Goal: Task Accomplishment & Management: Use online tool/utility

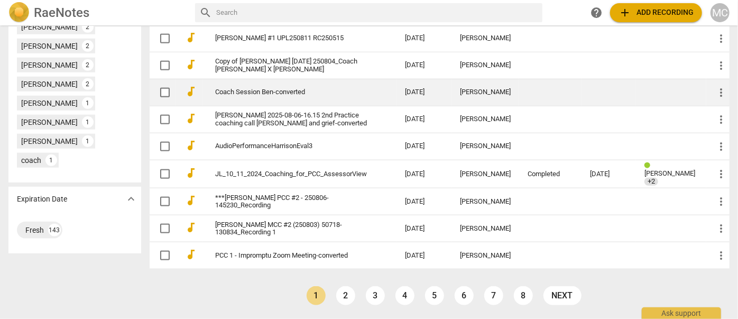
scroll to position [578, 0]
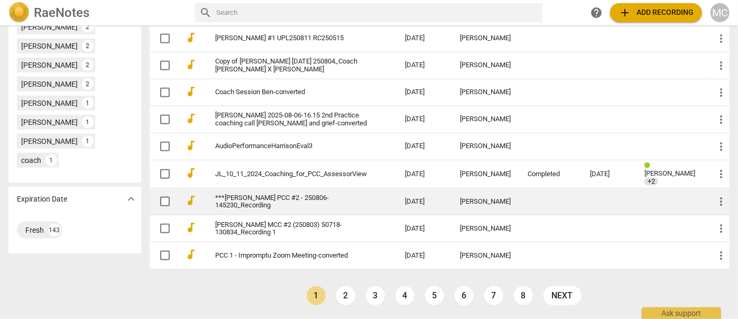
click at [279, 199] on link "***[PERSON_NAME] PCC #2 - 250806-145230_Recording" at bounding box center [291, 202] width 152 height 16
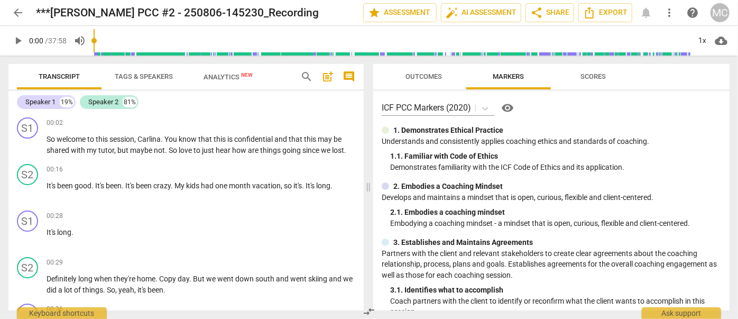
drag, startPoint x: 454, startPoint y: 12, endPoint x: 298, endPoint y: 76, distance: 168.6
click at [298, 76] on div "search post_add comment" at bounding box center [327, 76] width 63 height 25
click at [305, 78] on span "search" at bounding box center [306, 76] width 13 height 13
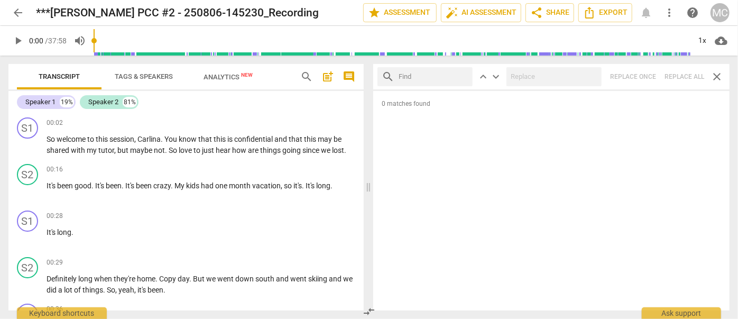
click at [411, 77] on input "text" at bounding box center [434, 76] width 70 height 17
type input "m"
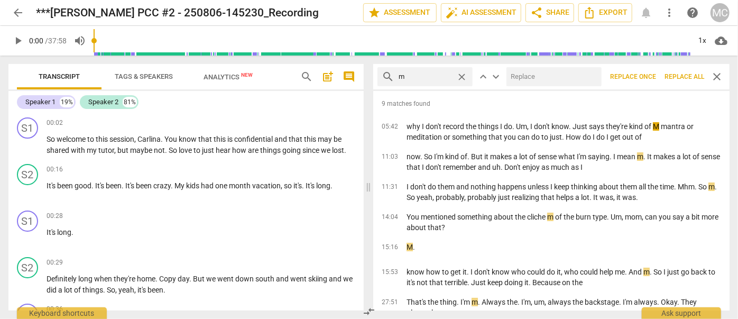
click at [684, 80] on span "Replace all" at bounding box center [685, 76] width 40 height 9
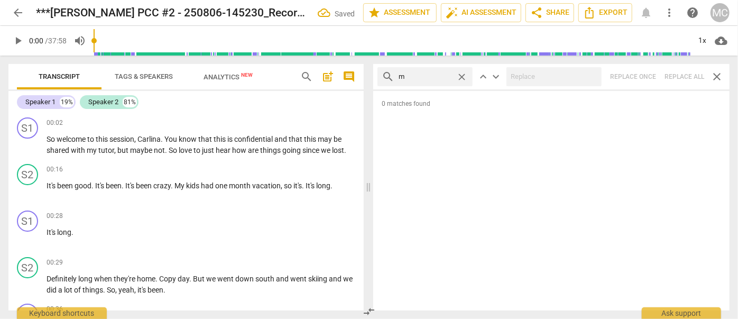
click at [461, 73] on span "close" at bounding box center [461, 76] width 11 height 11
click at [418, 73] on input "text" at bounding box center [434, 76] width 70 height 17
type input ","
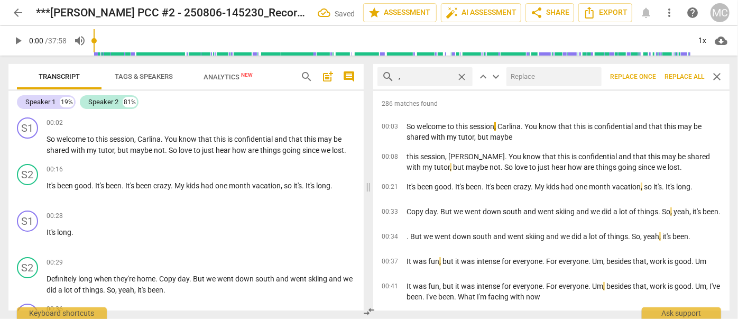
click at [678, 77] on span "Replace all" at bounding box center [685, 76] width 40 height 9
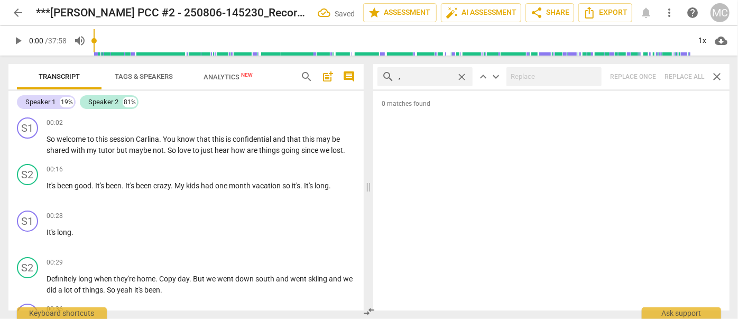
click at [462, 76] on span "close" at bounding box center [461, 76] width 11 height 11
click at [429, 76] on input "text" at bounding box center [434, 76] width 70 height 17
type input ". like"
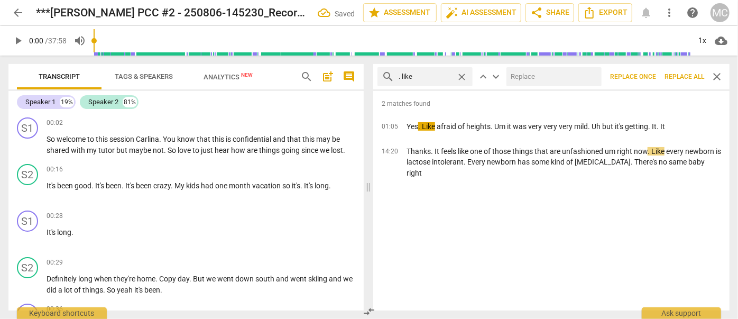
click at [531, 76] on input "text" at bounding box center [552, 76] width 91 height 17
type input "(like)"
click at [678, 76] on span "Replace all" at bounding box center [685, 76] width 40 height 9
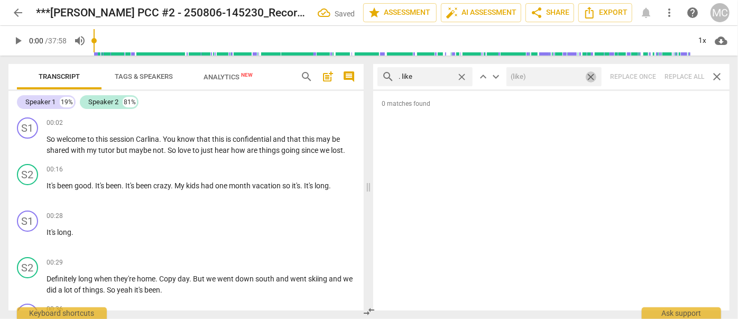
click at [592, 77] on span "close" at bounding box center [590, 76] width 11 height 11
click at [464, 77] on span "close" at bounding box center [461, 76] width 11 height 11
click at [422, 78] on input "text" at bounding box center [434, 76] width 70 height 17
type input ". um"
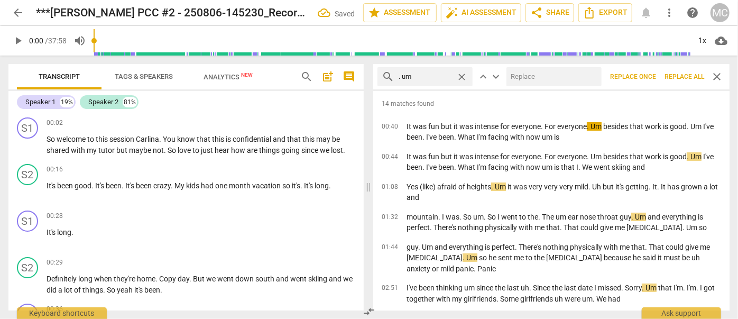
click at [519, 77] on input "text" at bounding box center [552, 76] width 91 height 17
type input "(umm)"
click at [678, 75] on span "Replace all" at bounding box center [685, 76] width 40 height 9
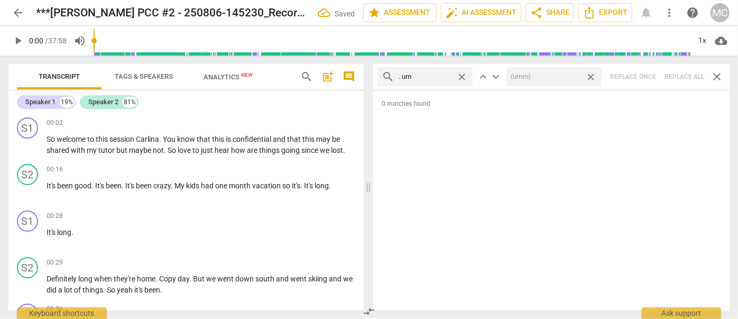
click at [592, 76] on span "close" at bounding box center [590, 76] width 11 height 11
click at [461, 73] on span "close" at bounding box center [461, 76] width 11 height 11
click at [435, 74] on input "text" at bounding box center [434, 76] width 70 height 17
type input ". uh"
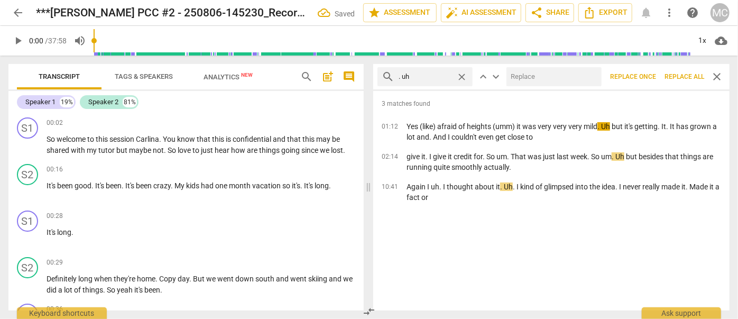
click at [524, 73] on input "text" at bounding box center [552, 76] width 91 height 17
type input "(uh)"
click at [684, 76] on span "Replace all" at bounding box center [685, 76] width 40 height 9
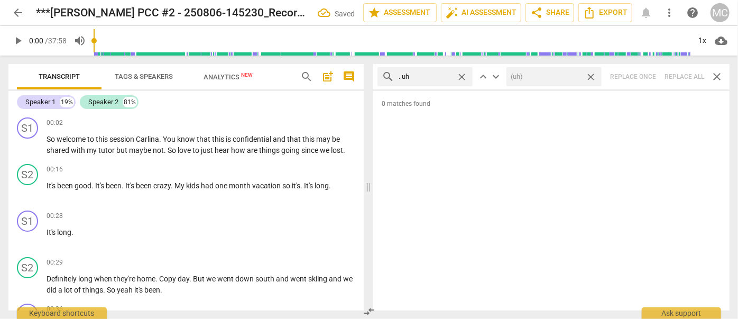
click at [593, 74] on span "close" at bounding box center [590, 76] width 11 height 11
click at [463, 75] on span "close" at bounding box center [461, 76] width 11 height 11
click at [429, 75] on input "text" at bounding box center [434, 76] width 70 height 17
type input "um"
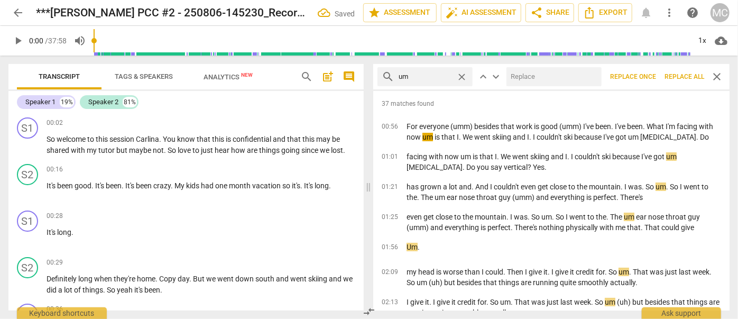
click at [520, 78] on input "text" at bounding box center [552, 76] width 91 height 17
type input "(umm)"
click at [680, 80] on span "Replace all" at bounding box center [685, 76] width 40 height 9
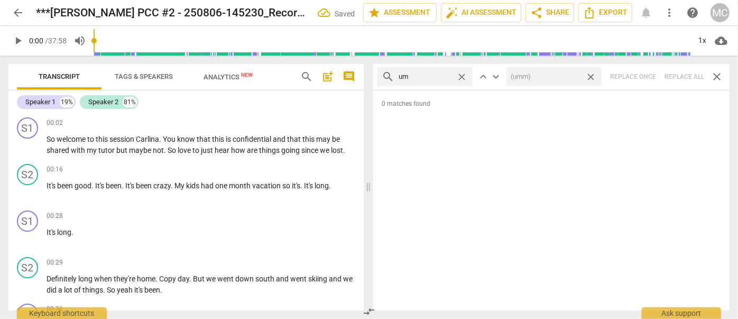
click at [591, 76] on span "close" at bounding box center [590, 76] width 11 height 11
click at [465, 76] on span "close" at bounding box center [461, 76] width 11 height 11
click at [444, 75] on input "text" at bounding box center [434, 76] width 70 height 17
type input "uh"
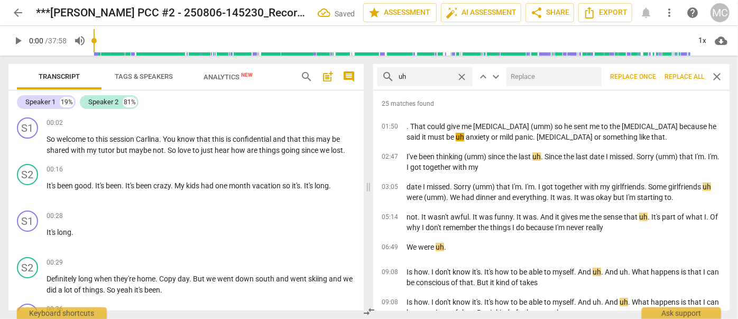
click at [536, 75] on input "text" at bounding box center [552, 76] width 91 height 17
type input "(uh)"
click at [683, 76] on span "Replace all" at bounding box center [685, 76] width 40 height 9
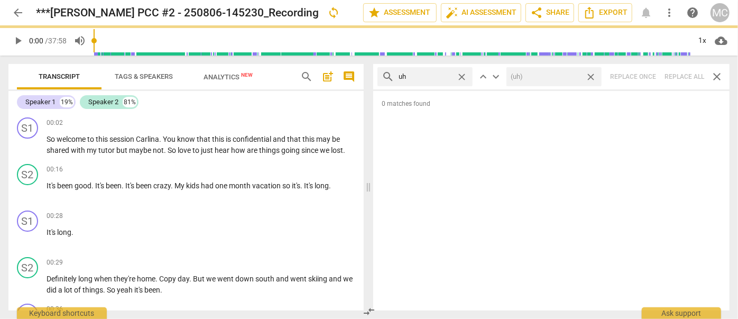
click at [593, 75] on span "close" at bounding box center [590, 76] width 11 height 11
click at [464, 76] on span "close" at bounding box center [461, 76] width 11 height 11
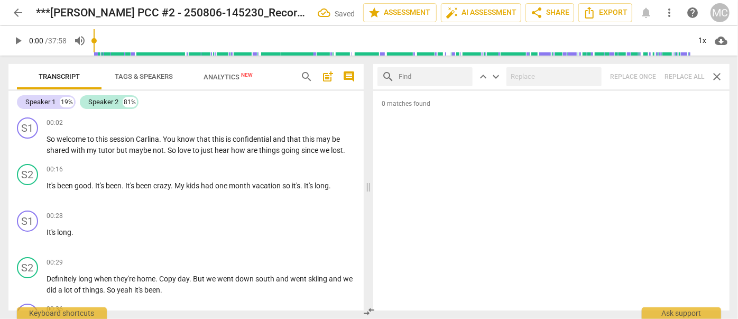
click at [436, 79] on input "text" at bounding box center [434, 76] width 70 height 17
type input "kind of"
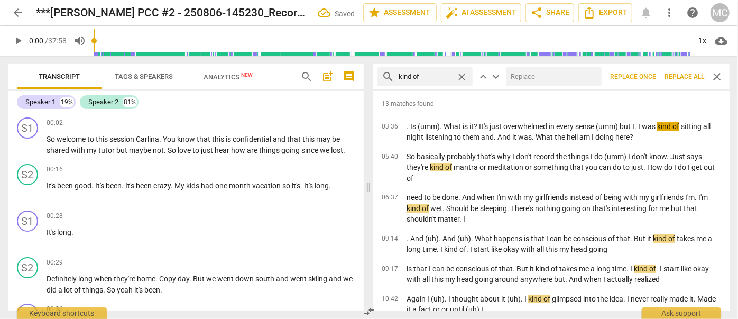
click at [523, 80] on input "text" at bounding box center [552, 76] width 91 height 17
type input "(kind of)"
click at [681, 77] on span "Replace all" at bounding box center [685, 76] width 40 height 9
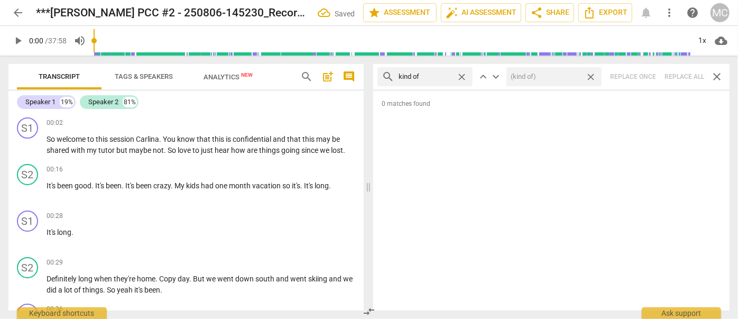
click at [590, 74] on span "close" at bounding box center [590, 76] width 11 height 11
click at [464, 75] on span "close" at bounding box center [461, 76] width 11 height 11
click at [432, 77] on input "text" at bounding box center [434, 76] width 70 height 17
type input "sort of"
click at [682, 78] on div "search sort of close keyboard_arrow_up keyboard_arrow_down Replace once Replace…" at bounding box center [551, 76] width 356 height 25
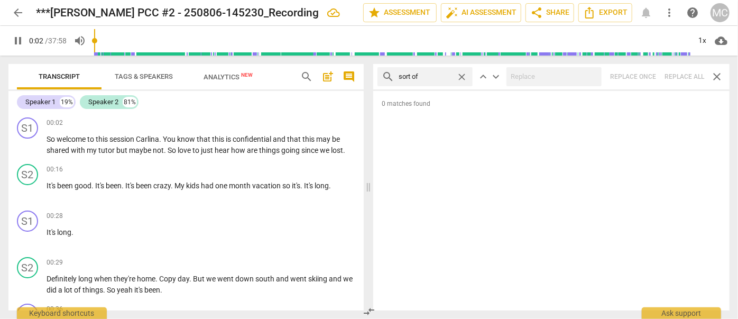
type input "3"
click at [462, 75] on span "close" at bounding box center [461, 76] width 11 height 11
click at [437, 74] on input "text" at bounding box center [434, 76] width 70 height 17
type input "4"
type input "and"
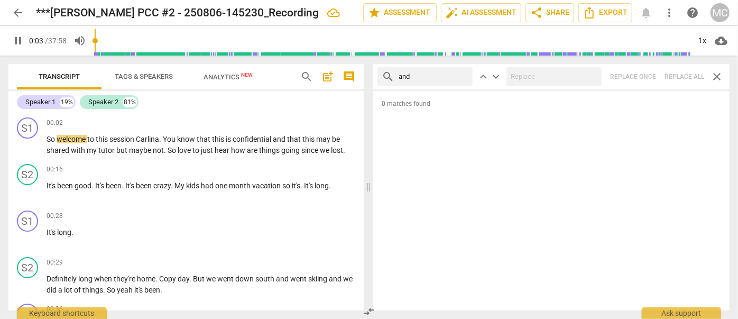
type input "4"
type input "and then"
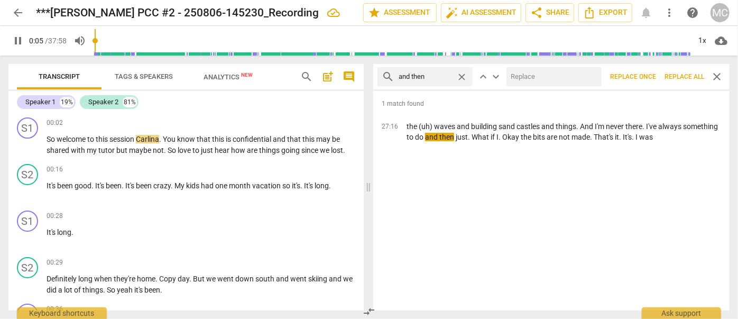
click at [519, 73] on input "text" at bounding box center [552, 76] width 91 height 17
type input "6"
type input "(th"
type input "6"
type input "(then)"
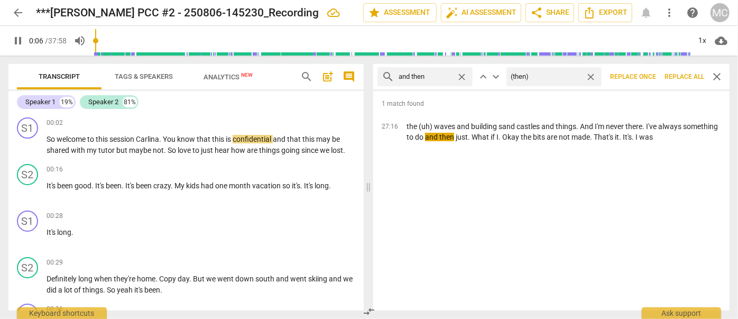
type input "7"
type input "(then)"
click at [683, 75] on span "Replace all" at bounding box center [685, 76] width 40 height 9
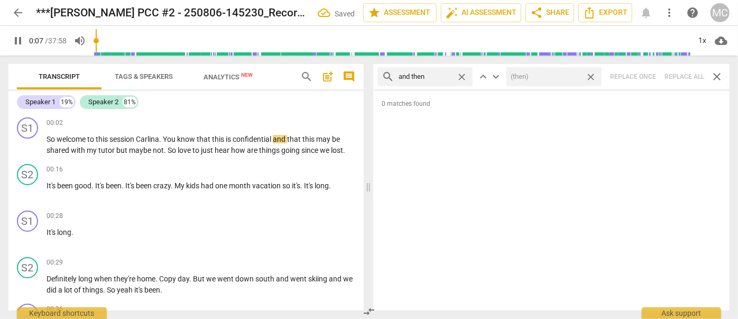
type input "8"
click at [591, 76] on span "close" at bounding box center [590, 76] width 11 height 11
type input "8"
click at [461, 75] on span "close" at bounding box center [461, 76] width 11 height 11
click at [442, 74] on input "text" at bounding box center [434, 76] width 70 height 17
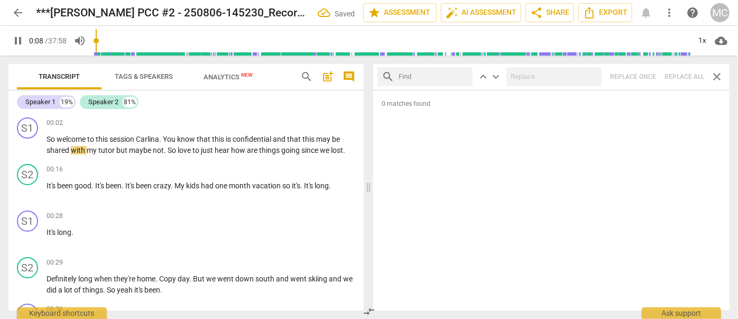
type input "9"
type input "lik"
type input "9"
type input "like"
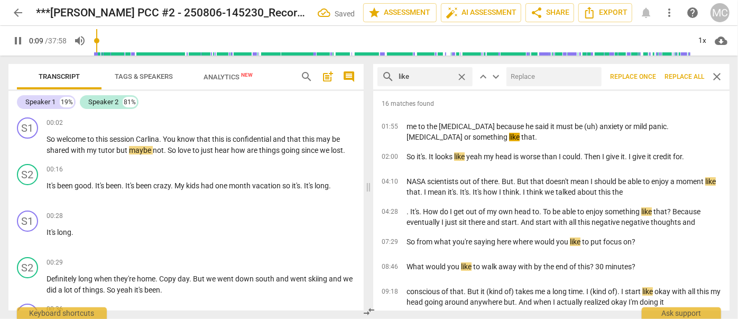
click at [548, 76] on input "text" at bounding box center [552, 76] width 91 height 17
type input "10"
type input "("
type input "11"
type input "(l"
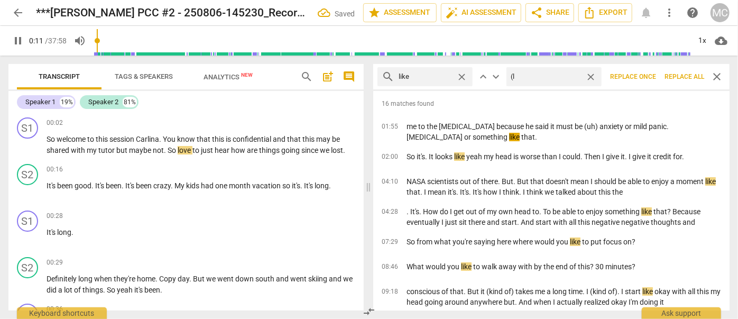
type input "11"
type input "(lik"
type input "12"
type input "(like"
type input "12"
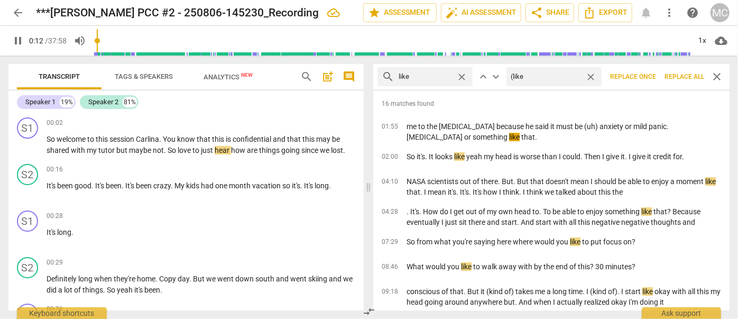
type input "(like)"
type input "13"
type input "(like)"
type input "13"
type input "(like)"
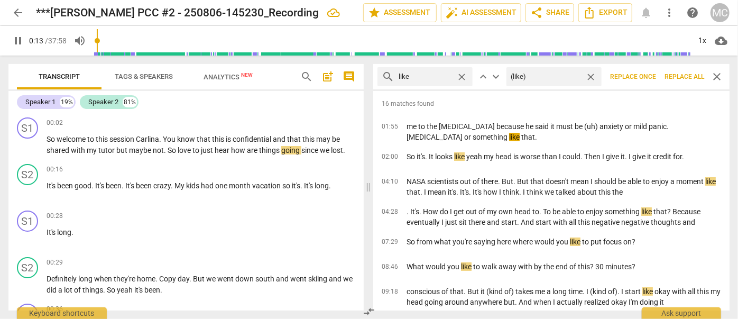
type input "13"
type input "(like)"
click at [689, 77] on span "Replace all" at bounding box center [685, 76] width 40 height 9
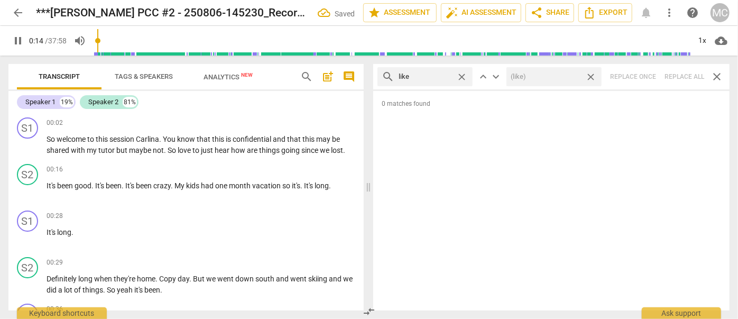
type input "14"
click at [592, 74] on span "close" at bounding box center [590, 76] width 11 height 11
type input "15"
click at [464, 77] on span "close" at bounding box center [461, 76] width 11 height 11
click at [432, 76] on input "text" at bounding box center [434, 76] width 70 height 17
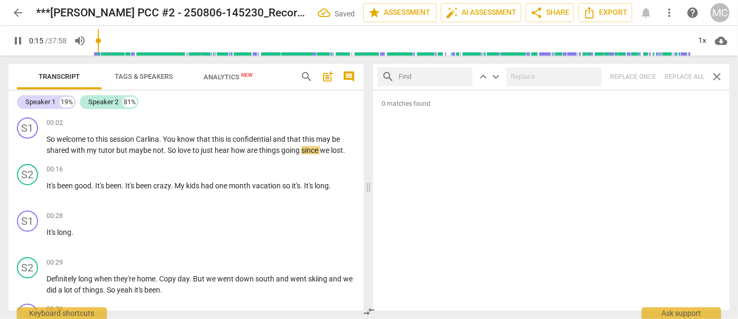
type input "16"
type input "ju"
type input "16"
type input "just"
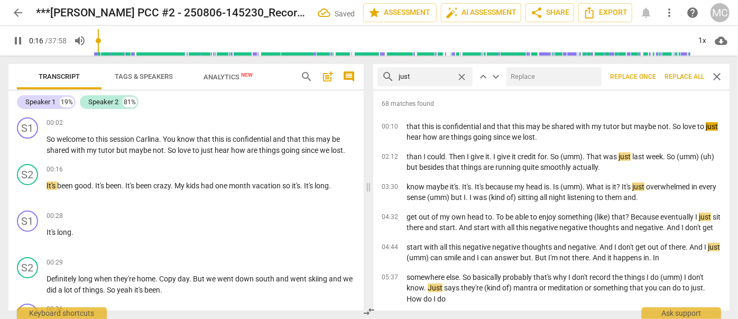
click at [526, 74] on input "text" at bounding box center [552, 76] width 91 height 17
type input "17"
type input "("
type input "17"
type input "(just"
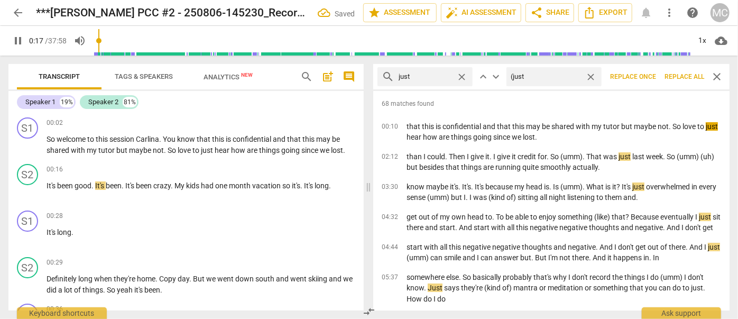
type input "18"
type input "(just)"
type input "19"
type input "(just)"
click at [680, 75] on span "Replace all" at bounding box center [685, 76] width 40 height 9
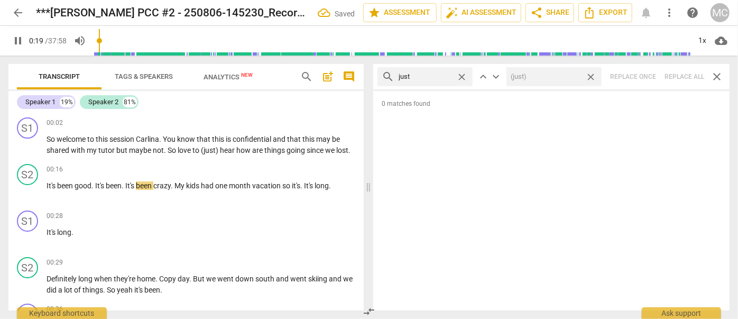
type input "20"
click at [590, 75] on span "close" at bounding box center [590, 76] width 11 height 11
click at [461, 74] on span "close" at bounding box center [461, 76] width 11 height 11
type input "21"
click at [430, 74] on input "text" at bounding box center [434, 76] width 70 height 17
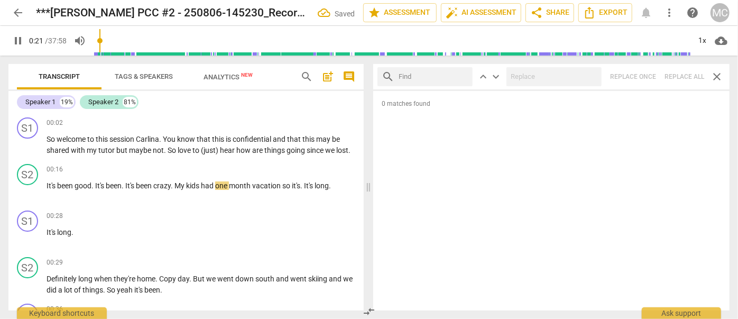
type input "22"
type input "you kn"
type input "22"
type input "you know"
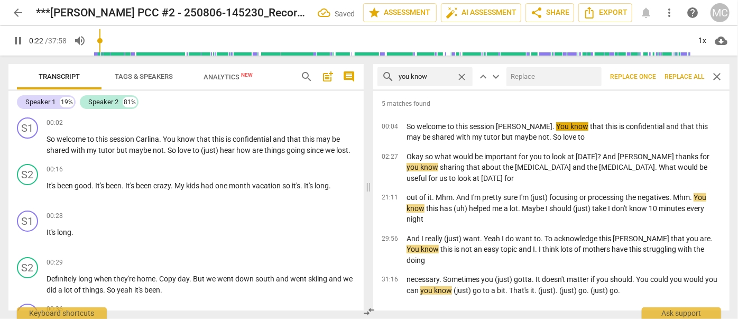
click at [538, 78] on input "text" at bounding box center [552, 76] width 91 height 17
type input "23"
type input "(yo"
type input "23"
type input "(you kn"
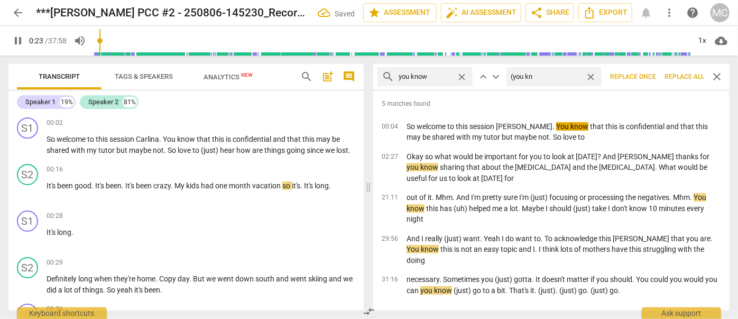
type input "23"
type input "(you know)"
type input "24"
type input "(you know)"
click at [686, 73] on span "Replace all" at bounding box center [685, 76] width 40 height 9
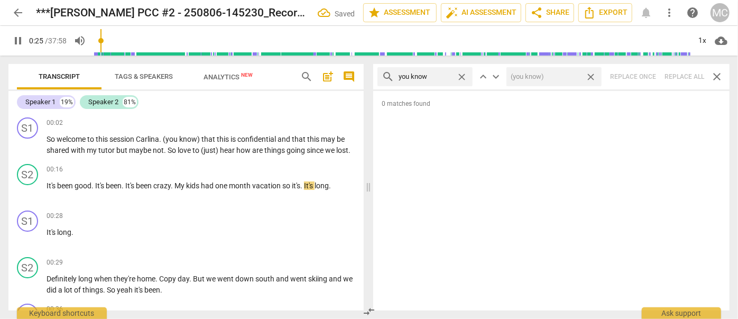
type input "26"
click at [592, 76] on span "close" at bounding box center [590, 76] width 11 height 11
type input "26"
click at [464, 77] on span "close" at bounding box center [461, 76] width 11 height 11
click at [435, 78] on input "text" at bounding box center [434, 76] width 70 height 17
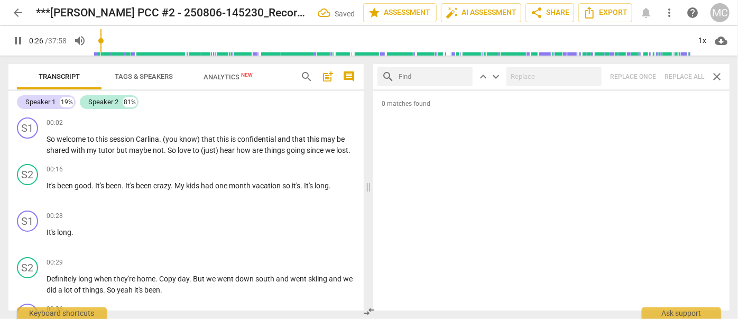
type input "27"
type input "I gu"
type input "27"
type input "I guess"
type input "28"
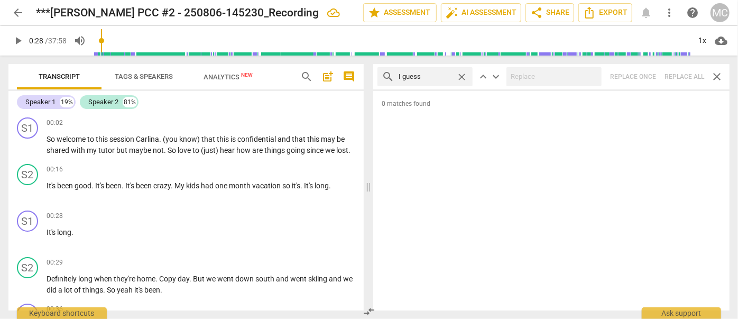
click at [675, 76] on div "search I guess close keyboard_arrow_up keyboard_arrow_down Replace once Replace…" at bounding box center [551, 76] width 356 height 25
click at [461, 74] on span "close" at bounding box center [461, 76] width 11 height 11
click at [427, 74] on input "text" at bounding box center [434, 76] width 70 height 17
type input "I mean"
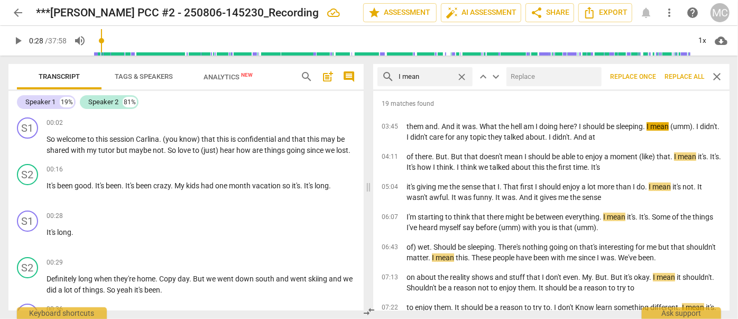
click at [542, 73] on input "text" at bounding box center [552, 76] width 91 height 17
type input "(I mean)"
click at [676, 77] on span "Replace all" at bounding box center [685, 76] width 40 height 9
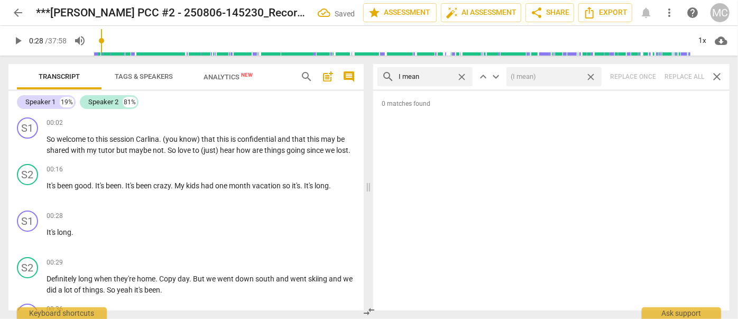
click at [591, 75] on span "close" at bounding box center [590, 76] width 11 height 11
click at [463, 76] on span "close" at bounding box center [461, 76] width 11 height 11
click at [433, 76] on input "text" at bounding box center [434, 76] width 70 height 17
type input "you know"
click at [460, 77] on span "close" at bounding box center [461, 76] width 11 height 11
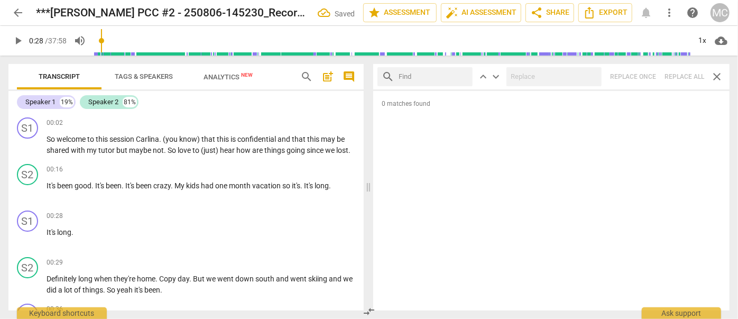
click at [428, 80] on input "text" at bounding box center [434, 76] width 70 height 17
type input "okay"
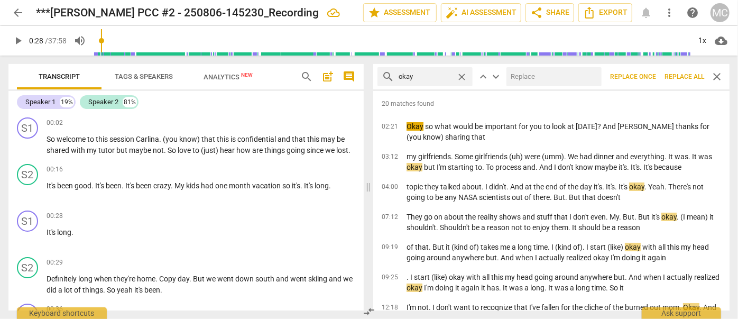
click at [527, 74] on input "text" at bounding box center [552, 76] width 91 height 17
type input "OK"
click at [685, 77] on span "Replace all" at bounding box center [685, 76] width 40 height 9
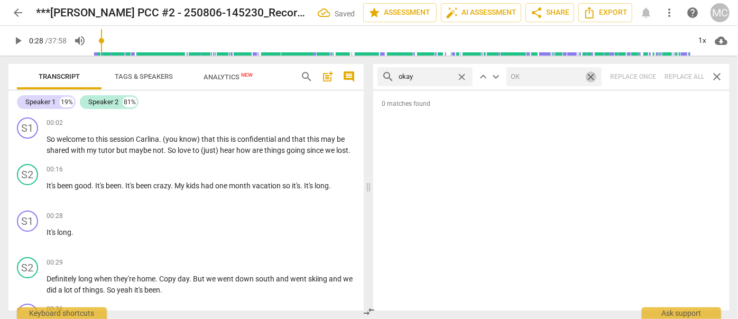
drag, startPoint x: 591, startPoint y: 76, endPoint x: 462, endPoint y: 71, distance: 128.6
click at [591, 76] on span "close" at bounding box center [590, 76] width 11 height 11
click at [462, 75] on span "close" at bounding box center [461, 76] width 11 height 11
click at [430, 76] on input "text" at bounding box center [434, 76] width 70 height 17
type input "maybe"
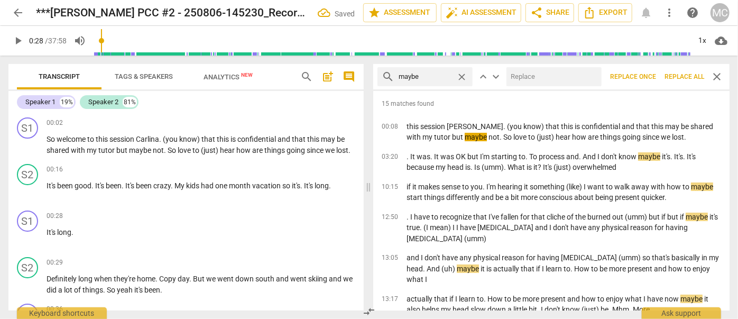
click at [521, 79] on input "text" at bounding box center [552, 76] width 91 height 17
type input "(maybe)"
drag, startPoint x: 675, startPoint y: 72, endPoint x: 622, endPoint y: 75, distance: 53.5
click at [676, 72] on span "Replace all" at bounding box center [685, 76] width 40 height 9
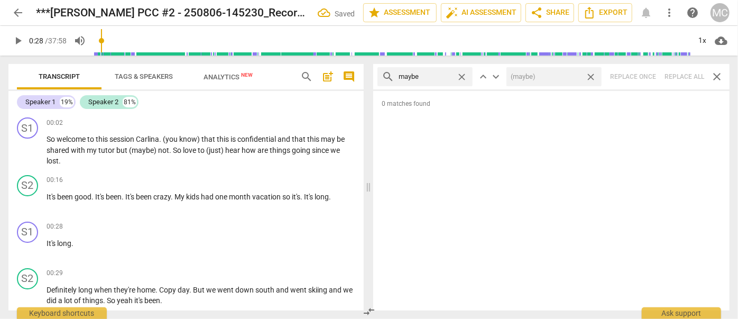
click at [592, 76] on span "close" at bounding box center [590, 76] width 11 height 11
click at [466, 76] on span "close" at bounding box center [461, 76] width 11 height 11
click at [439, 76] on input "text" at bounding box center [425, 76] width 53 height 17
type input "perhaps"
click at [685, 78] on div "search perhaps close keyboard_arrow_up keyboard_arrow_down Replace once Replace…" at bounding box center [551, 76] width 356 height 25
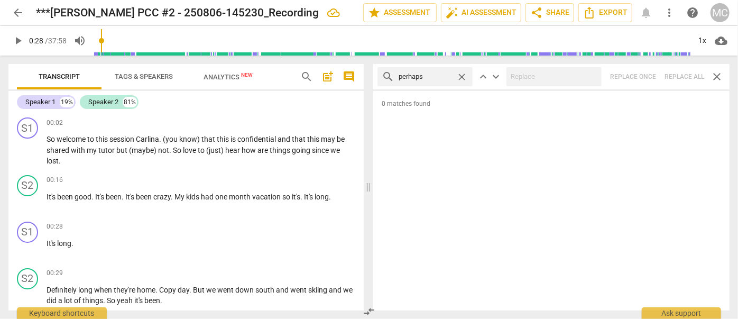
click at [460, 74] on span "close" at bounding box center [461, 76] width 11 height 11
click at [450, 75] on input "text" at bounding box center [434, 76] width 70 height 17
type input "a"
type input "almost"
click at [699, 77] on div "search almost close keyboard_arrow_up keyboard_arrow_down Replace once Replace …" at bounding box center [551, 76] width 356 height 25
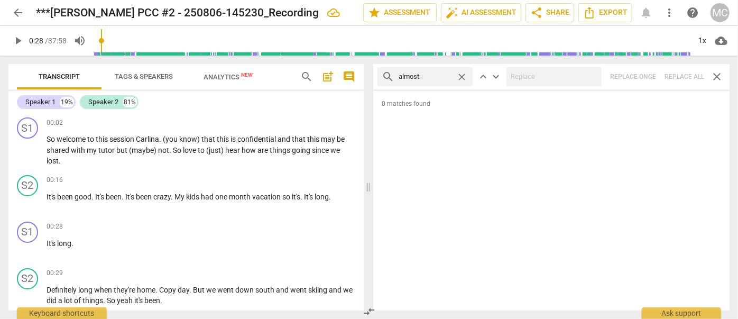
click at [682, 75] on div "search almost close keyboard_arrow_up keyboard_arrow_down Replace once Replace …" at bounding box center [551, 76] width 356 height 25
click at [461, 76] on span "close" at bounding box center [461, 76] width 11 height 11
click at [423, 78] on input "text" at bounding box center [434, 76] width 70 height 17
type input "I think"
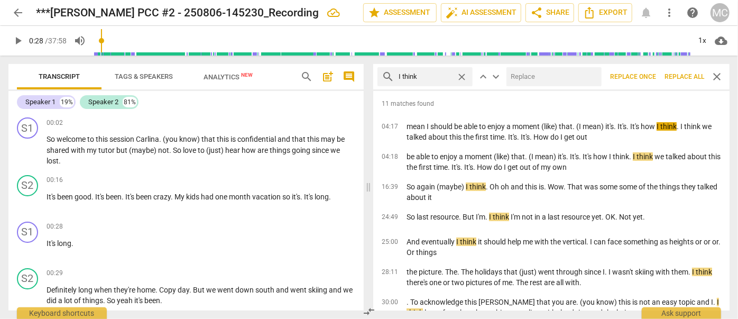
click at [540, 83] on input "text" at bounding box center [552, 76] width 91 height 17
type input "(I think)"
click at [686, 74] on span "Replace all" at bounding box center [685, 76] width 40 height 9
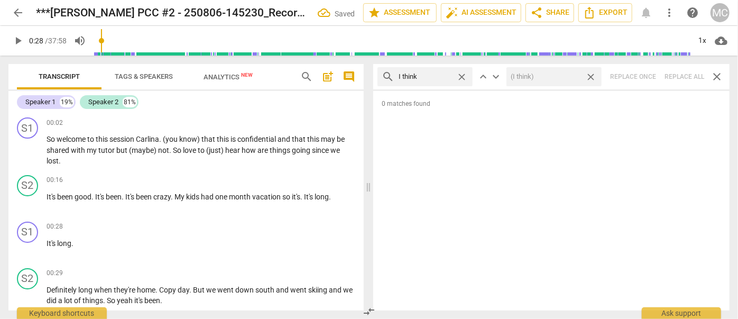
click at [592, 75] on span "close" at bounding box center [590, 76] width 11 height 11
click at [462, 74] on span "close" at bounding box center [461, 76] width 11 height 11
click at [441, 75] on input "text" at bounding box center [434, 76] width 70 height 17
type input "basically"
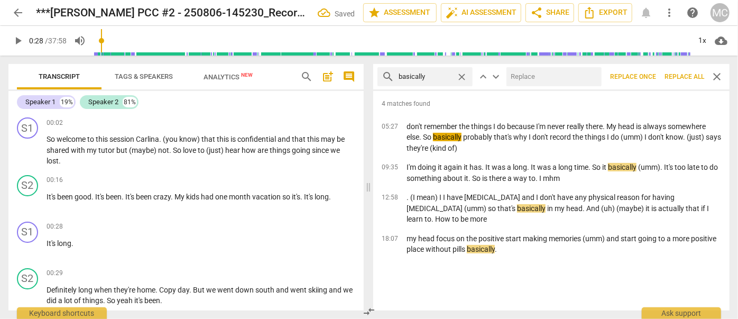
click at [547, 81] on input "text" at bounding box center [552, 76] width 91 height 17
type input "(basically)"
click at [681, 75] on span "Replace all" at bounding box center [685, 76] width 40 height 9
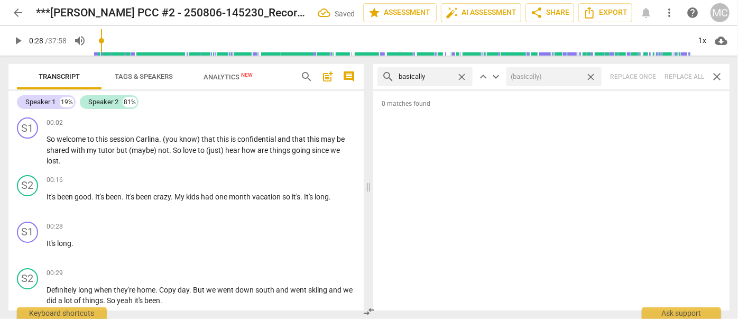
click at [592, 76] on span "close" at bounding box center [590, 76] width 11 height 11
click at [461, 76] on span "close" at bounding box center [461, 76] width 11 height 11
click at [423, 77] on input "text" at bounding box center [434, 76] width 70 height 17
type input "gonna"
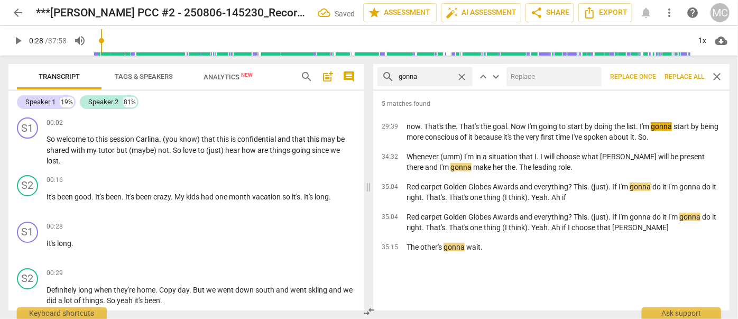
click at [525, 74] on input "text" at bounding box center [552, 76] width 91 height 17
type input "going to"
click at [670, 74] on span "Replace all" at bounding box center [685, 76] width 40 height 9
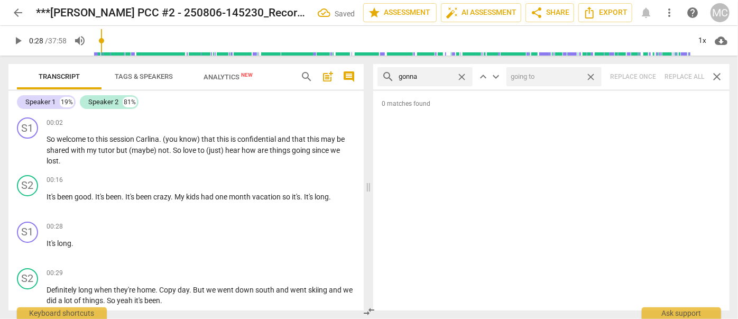
click at [591, 74] on span "close" at bounding box center [590, 76] width 11 height 11
click at [463, 75] on span "close" at bounding box center [461, 76] width 11 height 11
click at [443, 75] on input "text" at bounding box center [434, 76] width 70 height 17
type input "wanna"
click at [679, 74] on div "search wanna close keyboard_arrow_up keyboard_arrow_down Replace once Replace a…" at bounding box center [551, 76] width 356 height 25
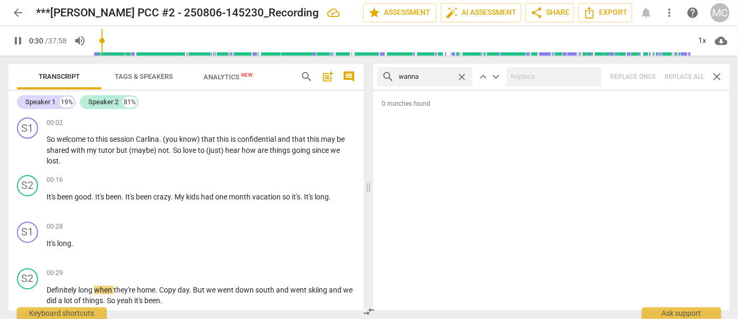
type input "30"
click at [461, 74] on span "close" at bounding box center [461, 76] width 11 height 11
click at [429, 75] on input "text" at bounding box center [434, 76] width 70 height 17
type input "32"
type input "[PERSON_NAME]"
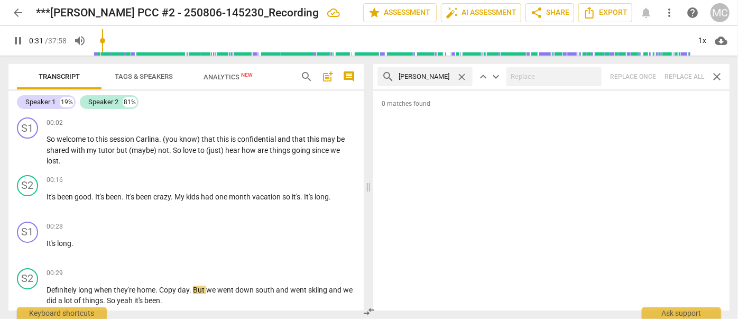
type input "32"
type input "gotcha"
type input "33"
click at [676, 76] on div "search gotcha close keyboard_arrow_up keyboard_arrow_down Replace once Replace …" at bounding box center [551, 76] width 356 height 25
click at [462, 74] on span "close" at bounding box center [461, 76] width 11 height 11
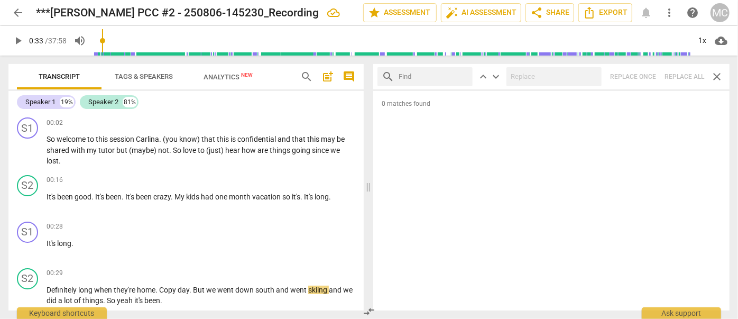
click at [429, 77] on input "text" at bounding box center [434, 76] width 70 height 17
type input "gotta"
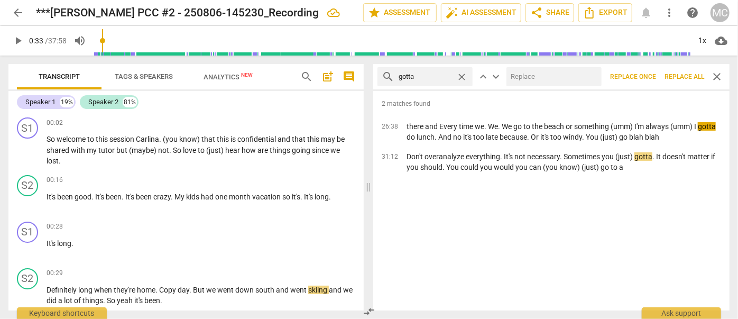
click at [555, 69] on input "text" at bounding box center [552, 76] width 91 height 17
type input "have to"
click at [685, 74] on span "Replace all" at bounding box center [685, 76] width 40 height 9
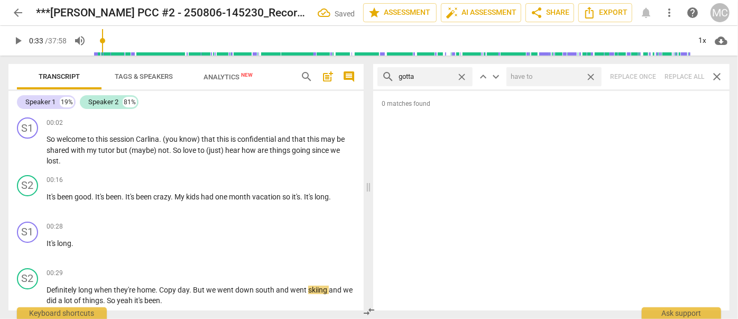
click at [591, 74] on span "close" at bounding box center [590, 76] width 11 height 11
click at [462, 74] on span "close" at bounding box center [461, 76] width 11 height 11
click at [443, 76] on input "text" at bounding box center [434, 76] width 70 height 17
type input ". and"
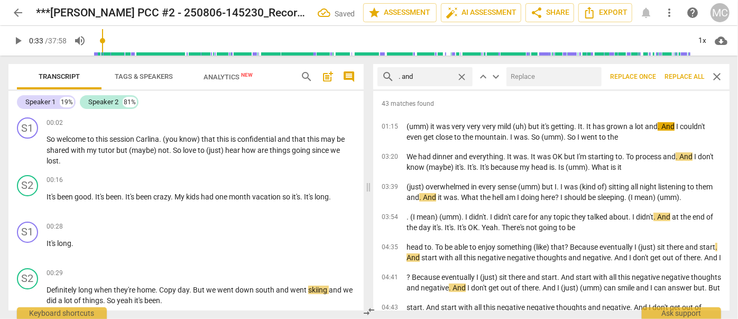
click at [570, 80] on input "text" at bounding box center [552, 76] width 91 height 17
type input "(and)"
click at [680, 76] on span "Replace all" at bounding box center [685, 76] width 40 height 9
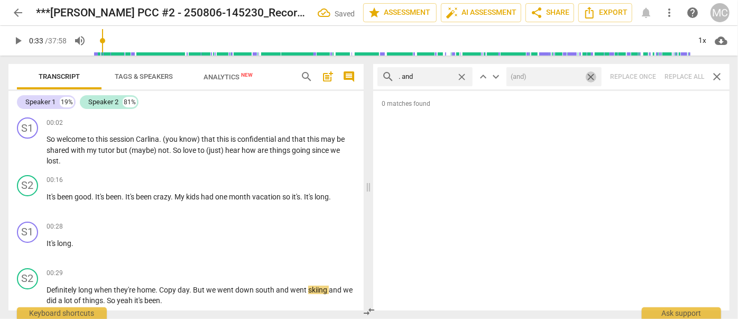
click at [593, 77] on span "close" at bounding box center [590, 76] width 11 height 11
click at [464, 75] on span "close" at bounding box center [461, 76] width 11 height 11
click at [435, 76] on input "text" at bounding box center [434, 76] width 70 height 17
type input ". but"
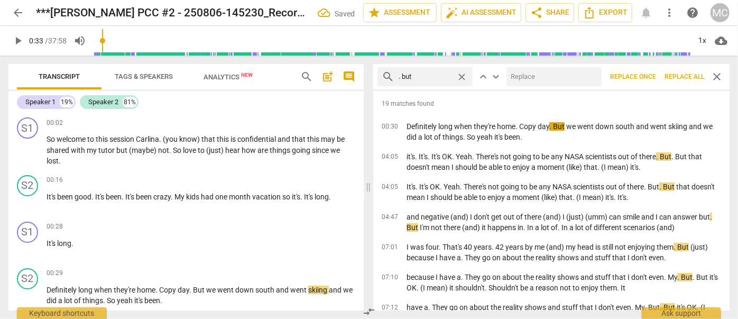
click at [533, 76] on input "text" at bounding box center [552, 76] width 91 height 17
type input ", but"
click at [683, 80] on span "Replace all" at bounding box center [685, 76] width 40 height 9
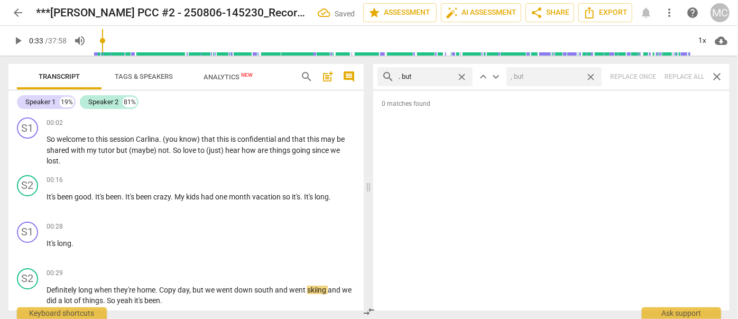
click at [593, 75] on span "close" at bounding box center [590, 76] width 11 height 11
click at [462, 74] on span "close" at bounding box center [461, 76] width 11 height 11
click at [440, 75] on input "text" at bounding box center [434, 76] width 70 height 17
type input ". so"
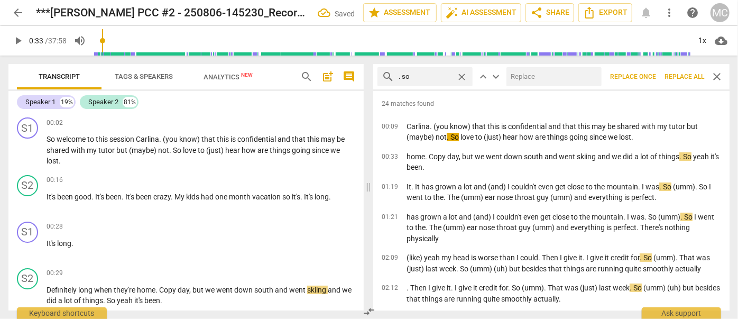
click at [547, 74] on input "text" at bounding box center [552, 76] width 91 height 17
type input "(so)"
click at [686, 78] on span "Replace all" at bounding box center [685, 76] width 40 height 9
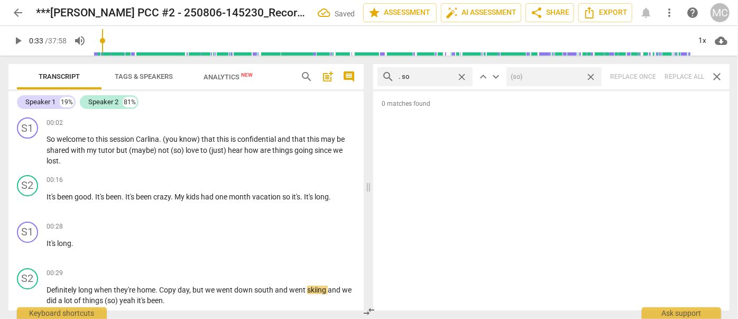
click at [591, 75] on span "close" at bounding box center [590, 76] width 11 height 11
click at [463, 76] on span "close" at bounding box center [461, 76] width 11 height 11
click at [423, 76] on input "text" at bounding box center [434, 76] width 70 height 17
type input ". or"
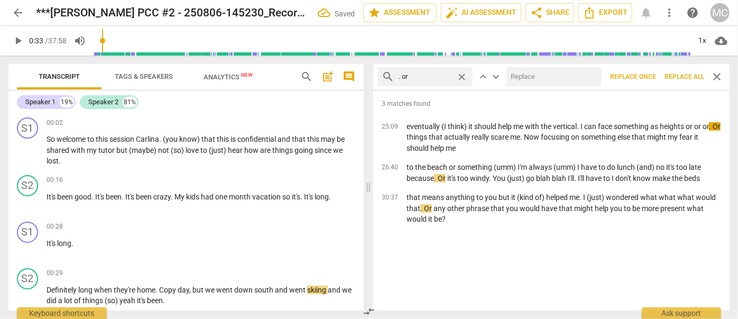
click at [530, 77] on input "text" at bounding box center [552, 76] width 91 height 17
type input "(or)"
click at [681, 76] on span "Replace all" at bounding box center [685, 76] width 40 height 9
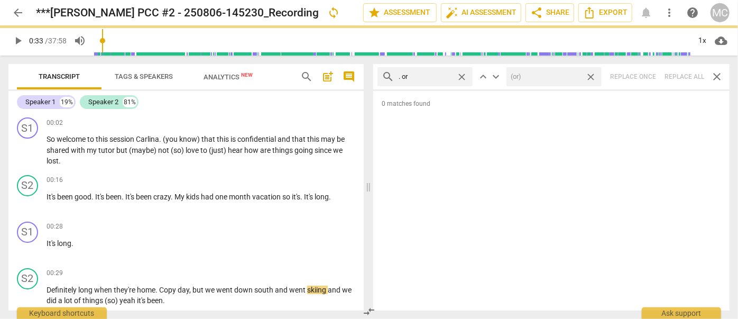
click at [592, 75] on span "close" at bounding box center [590, 76] width 11 height 11
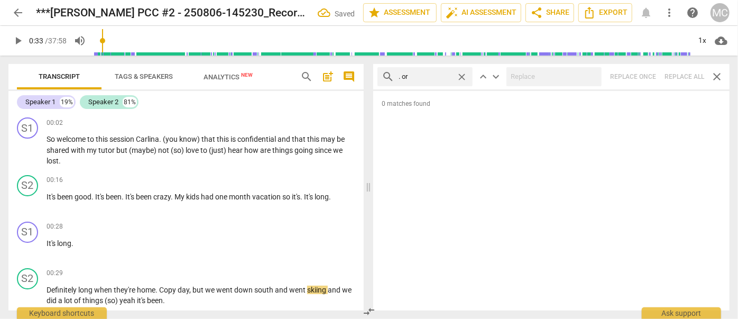
click at [465, 76] on span "close" at bounding box center [461, 76] width 11 height 11
click at [443, 77] on input "text" at bounding box center [434, 76] width 70 height 17
type input ". because"
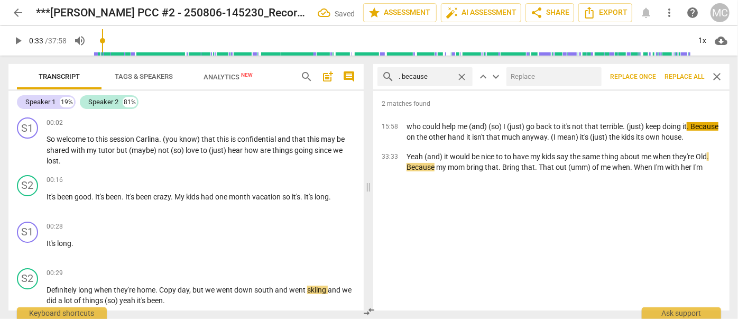
click at [530, 82] on input "text" at bounding box center [552, 76] width 91 height 17
type input ", because"
click at [689, 74] on span "Replace all" at bounding box center [685, 76] width 40 height 9
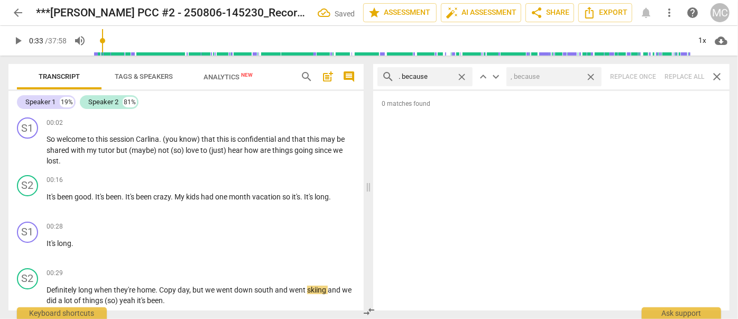
click at [592, 75] on span "close" at bounding box center [590, 76] width 11 height 11
click at [462, 74] on span "close" at bounding box center [461, 76] width 11 height 11
click at [437, 75] on input "text" at bounding box center [434, 76] width 70 height 17
type input "? And"
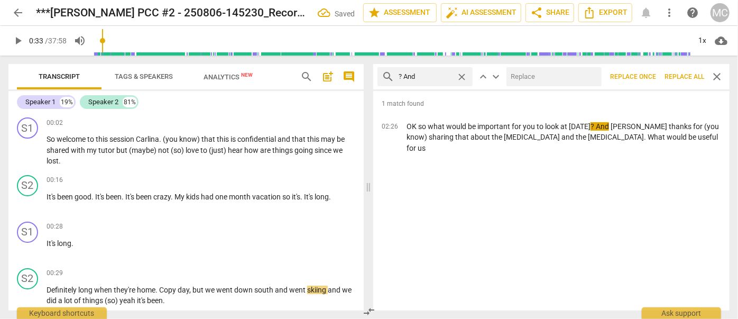
click at [521, 79] on input "text" at bounding box center [552, 76] width 91 height 17
type input "?"
type input "."
type input ", and"
click at [680, 71] on button "Replace all" at bounding box center [685, 76] width 48 height 19
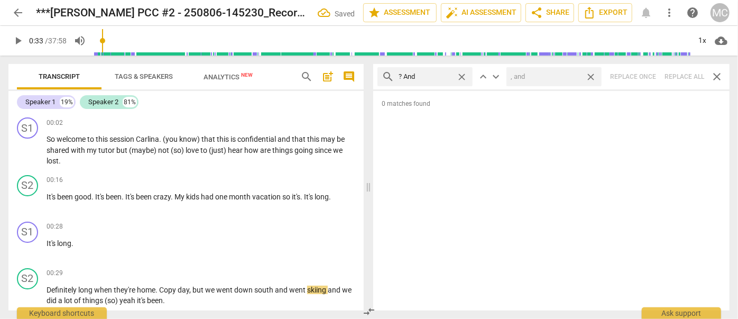
click at [592, 76] on span "close" at bounding box center [590, 76] width 11 height 11
click at [461, 73] on span "close" at bounding box center [461, 76] width 11 height 11
click at [433, 77] on input "text" at bounding box center [434, 76] width 70 height 17
type input "? But"
click at [688, 73] on div "search ? But close keyboard_arrow_up keyboard_arrow_down Replace once Replace a…" at bounding box center [551, 76] width 356 height 25
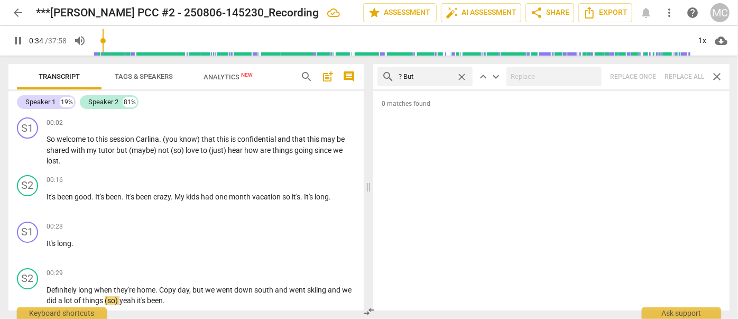
type input "35"
drag, startPoint x: 464, startPoint y: 74, endPoint x: 455, endPoint y: 74, distance: 9.0
click at [464, 74] on span "close" at bounding box center [461, 76] width 11 height 11
click at [427, 76] on input "text" at bounding box center [434, 76] width 70 height 17
type input "36"
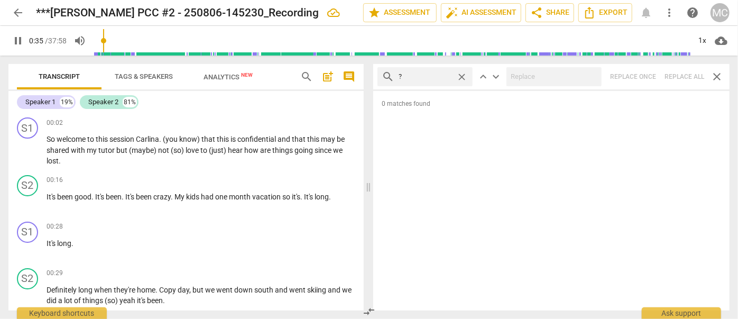
type input "?"
type input "36"
type input "? SO"
type input "36"
type input "? So"
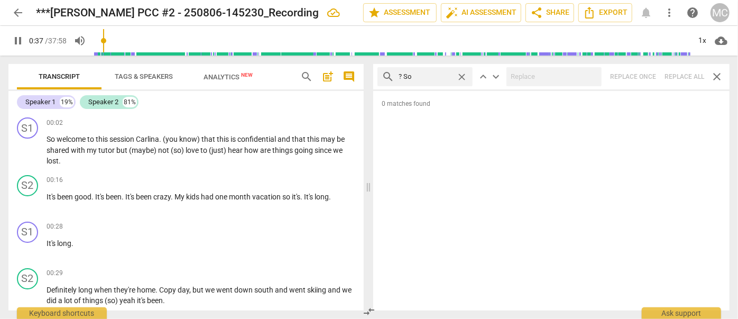
scroll to position [217, 0]
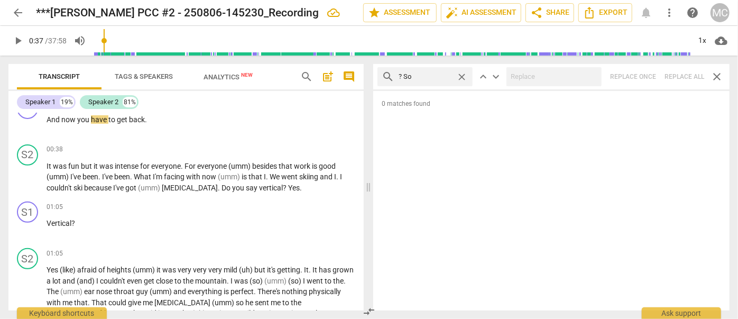
type input "37"
click at [685, 76] on div "search ? So close keyboard_arrow_up keyboard_arrow_down Replace once Replace al…" at bounding box center [551, 76] width 356 height 25
click at [462, 75] on span "close" at bounding box center [461, 76] width 11 height 11
click at [432, 76] on input "text" at bounding box center [434, 76] width 70 height 17
type input "? Or"
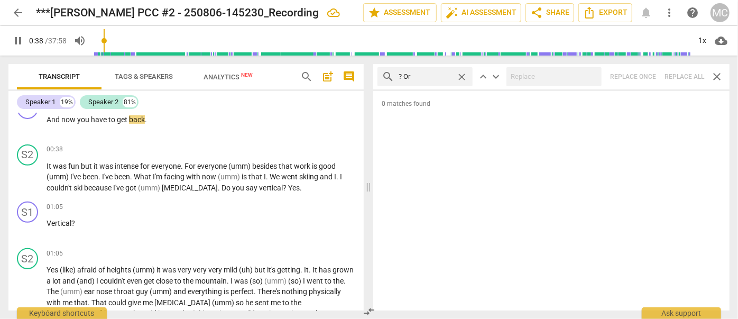
drag, startPoint x: 675, startPoint y: 72, endPoint x: 656, endPoint y: 74, distance: 19.6
click at [675, 72] on div "search ? Or close keyboard_arrow_up keyboard_arrow_down Replace once Replace al…" at bounding box center [551, 76] width 356 height 25
click at [462, 74] on span "close" at bounding box center [461, 76] width 11 height 11
type input "40"
click at [420, 77] on input "text" at bounding box center [434, 76] width 70 height 17
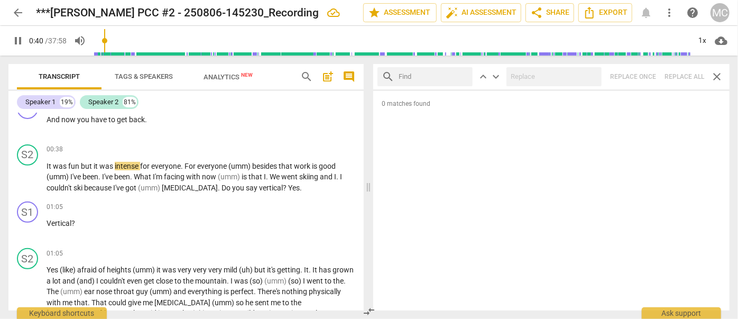
type input "40"
type input "? Be"
type input "41"
type input "? Becaus"
type input "41"
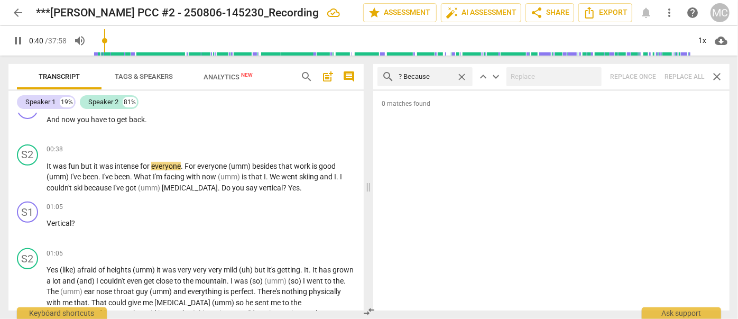
type input "? Because"
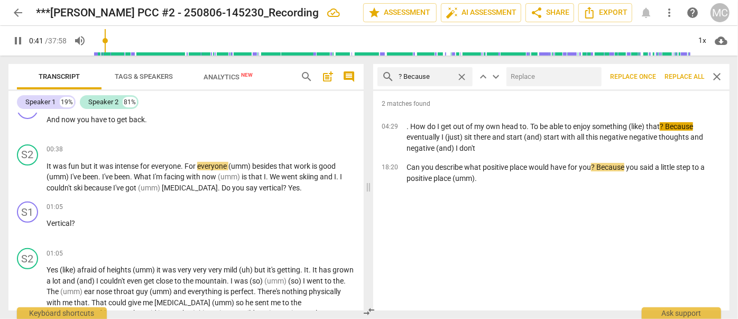
click at [525, 72] on input "text" at bounding box center [552, 76] width 91 height 17
type input "42"
type input ","
type input "42"
type input ", becau"
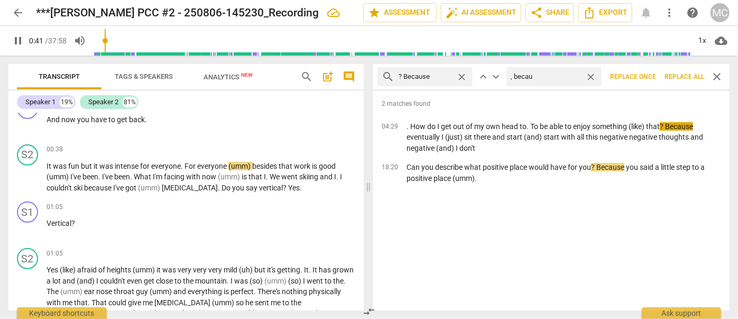
type input "42"
type input ", because"
type input "43"
type input ", because"
click at [678, 74] on span "Replace all" at bounding box center [685, 76] width 40 height 9
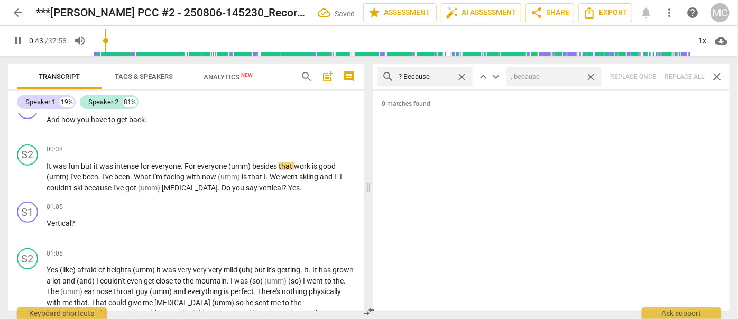
type input "44"
click at [590, 74] on span "close" at bounding box center [590, 76] width 11 height 11
type input "45"
click at [460, 74] on span "close" at bounding box center [461, 76] width 11 height 11
click at [421, 77] on input "text" at bounding box center [434, 76] width 70 height 17
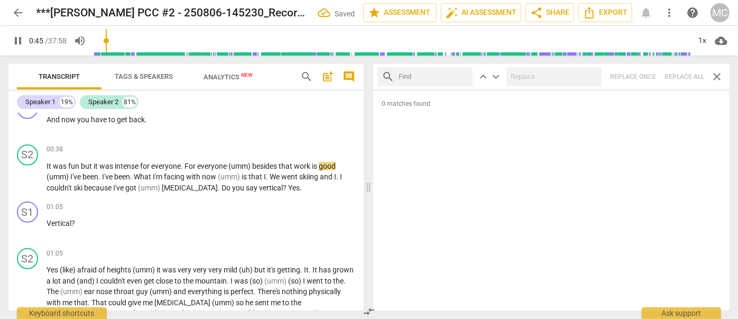
type input "46"
type input "I"
type input "46"
type input "I'm"
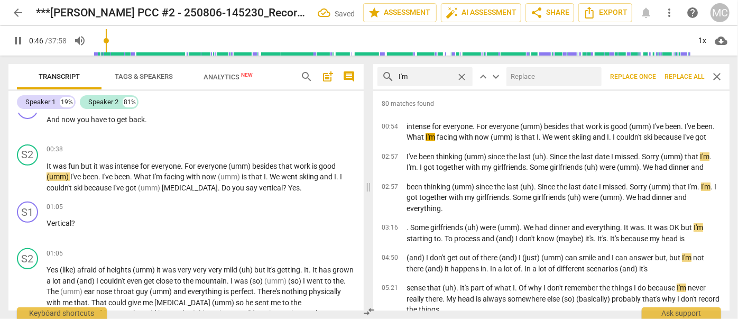
click at [539, 80] on input "text" at bounding box center [552, 76] width 91 height 17
type input "47"
type input "I am"
type input "48"
type input "I am"
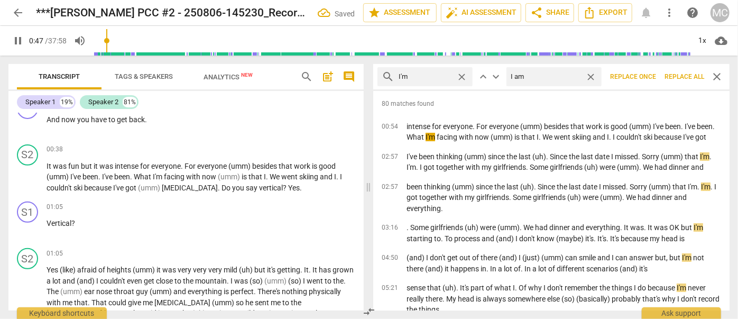
click at [677, 72] on span "Replace all" at bounding box center [685, 76] width 40 height 9
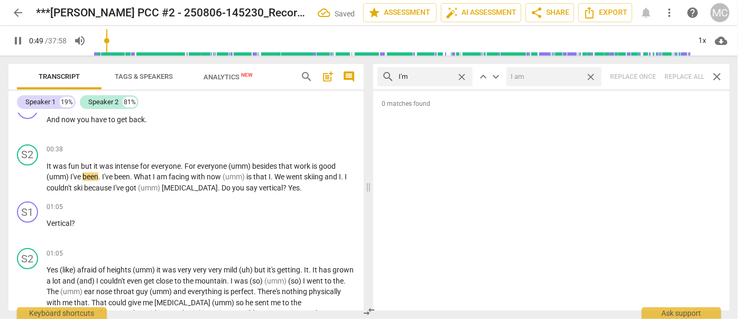
type input "49"
click at [593, 76] on span "close" at bounding box center [590, 76] width 11 height 11
type input "50"
click at [462, 74] on span "close" at bounding box center [461, 76] width 11 height 11
click at [406, 77] on input "text" at bounding box center [434, 76] width 70 height 17
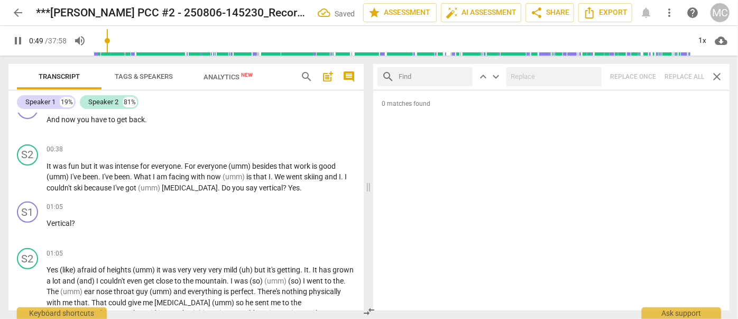
type input "50"
type input "I"
type input "50"
type input "I'll"
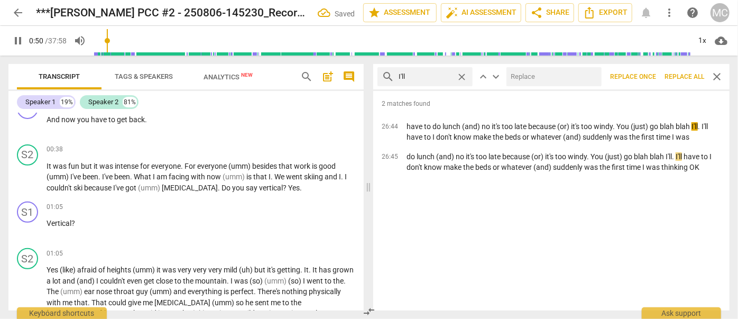
click at [530, 73] on input "text" at bounding box center [552, 76] width 91 height 17
type input "51"
type input "I"
click at [677, 76] on span "Replace all" at bounding box center [685, 76] width 40 height 9
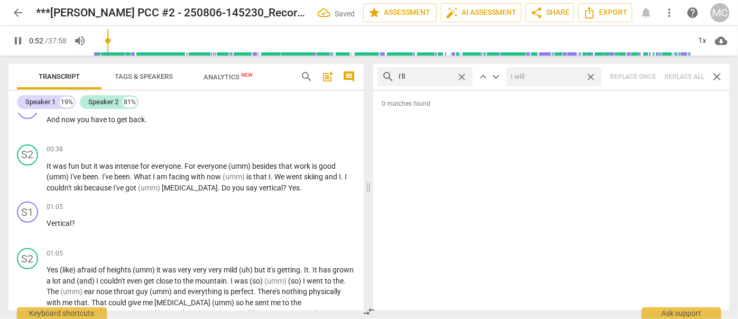
drag, startPoint x: 592, startPoint y: 74, endPoint x: 516, endPoint y: 87, distance: 77.3
click at [592, 74] on span "close" at bounding box center [590, 76] width 11 height 11
click at [462, 75] on span "close" at bounding box center [461, 76] width 11 height 11
drag, startPoint x: 443, startPoint y: 76, endPoint x: 450, endPoint y: 84, distance: 10.1
click at [443, 76] on input "text" at bounding box center [434, 76] width 70 height 17
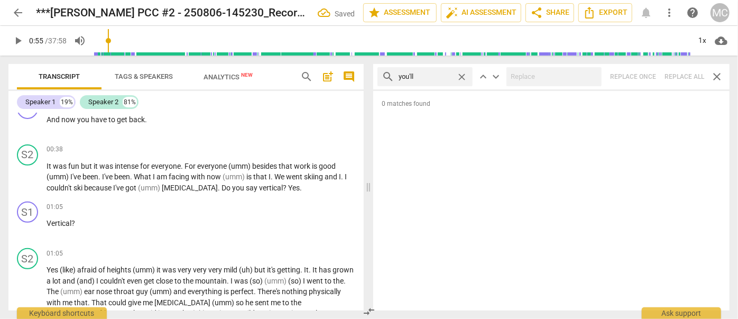
click at [682, 77] on div "search you'll close keyboard_arrow_up keyboard_arrow_down Replace once Replace …" at bounding box center [551, 76] width 356 height 25
click at [461, 75] on span "close" at bounding box center [461, 76] width 11 height 11
click at [434, 77] on input "text" at bounding box center [434, 76] width 70 height 17
click at [674, 74] on div "search he'll close keyboard_arrow_up keyboard_arrow_down Replace once Replace a…" at bounding box center [551, 76] width 356 height 25
click at [462, 76] on span "close" at bounding box center [461, 76] width 11 height 11
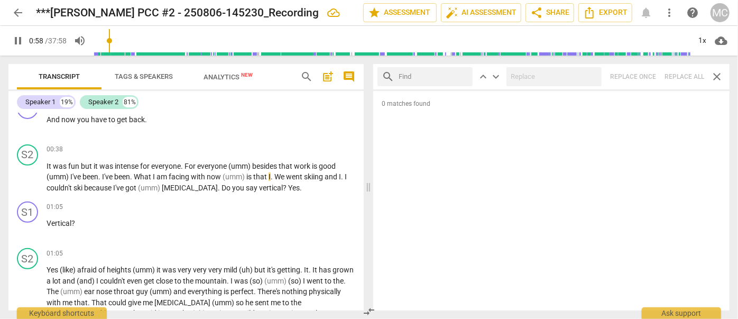
click at [452, 76] on input "text" at bounding box center [434, 76] width 70 height 17
click at [688, 74] on div "search she'll close keyboard_arrow_up keyboard_arrow_down Replace once Replace …" at bounding box center [551, 76] width 356 height 25
click at [463, 75] on span "close" at bounding box center [461, 76] width 11 height 11
click at [447, 75] on input "text" at bounding box center [434, 76] width 70 height 17
click at [677, 76] on div "search it'll close keyboard_arrow_up keyboard_arrow_down Replace once Replace a…" at bounding box center [551, 76] width 356 height 25
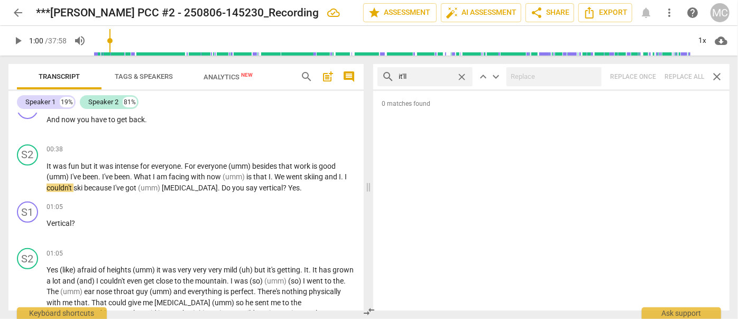
click at [463, 76] on span "close" at bounding box center [461, 76] width 11 height 11
click at [436, 77] on input "text" at bounding box center [434, 76] width 70 height 17
click at [688, 74] on div "search we'll close keyboard_arrow_up keyboard_arrow_down Replace once Replace a…" at bounding box center [551, 76] width 356 height 25
click at [461, 76] on span "close" at bounding box center [461, 76] width 11 height 11
click at [444, 75] on input "text" at bounding box center [434, 76] width 70 height 17
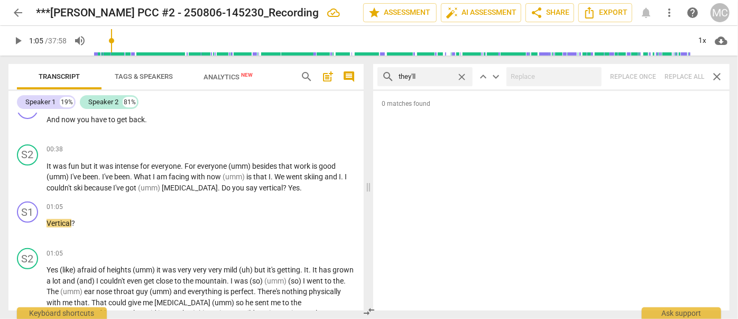
click at [669, 76] on div "search they'll close keyboard_arrow_up keyboard_arrow_down Replace once Replace…" at bounding box center [551, 76] width 356 height 25
click at [463, 76] on span "close" at bounding box center [461, 76] width 11 height 11
click at [418, 77] on input "text" at bounding box center [434, 76] width 70 height 17
click at [676, 70] on div "search there'll close keyboard_arrow_up keyboard_arrow_down Replace once Replac…" at bounding box center [551, 76] width 356 height 25
click at [464, 73] on span "close" at bounding box center [461, 76] width 11 height 11
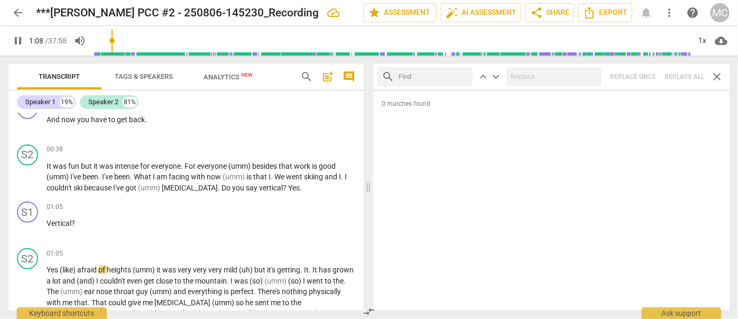
click at [438, 74] on input "text" at bounding box center [434, 76] width 70 height 17
click at [682, 71] on div "search that'll close keyboard_arrow_up keyboard_arrow_down Replace once Replace…" at bounding box center [551, 76] width 356 height 25
click at [464, 75] on span "close" at bounding box center [461, 76] width 11 height 11
click at [429, 77] on input "text" at bounding box center [434, 76] width 70 height 17
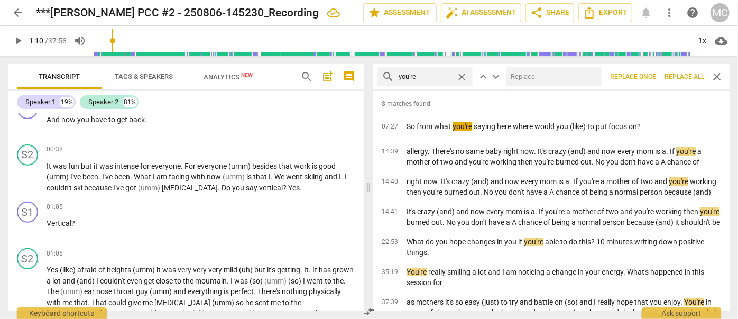
click at [565, 77] on input "text" at bounding box center [552, 76] width 91 height 17
click at [680, 74] on span "Replace all" at bounding box center [685, 76] width 40 height 9
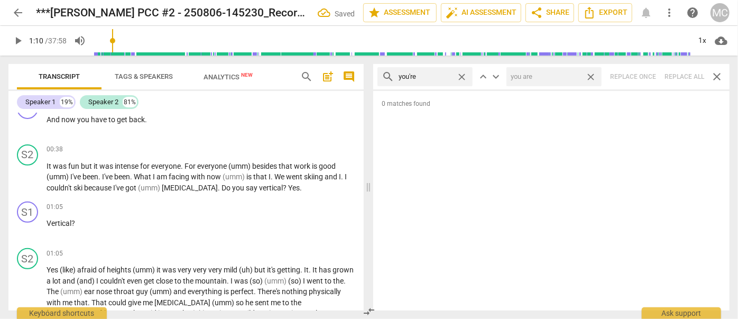
click at [591, 75] on span "close" at bounding box center [590, 76] width 11 height 11
click at [462, 76] on span "close" at bounding box center [461, 76] width 11 height 11
click at [426, 77] on input "text" at bounding box center [434, 76] width 70 height 17
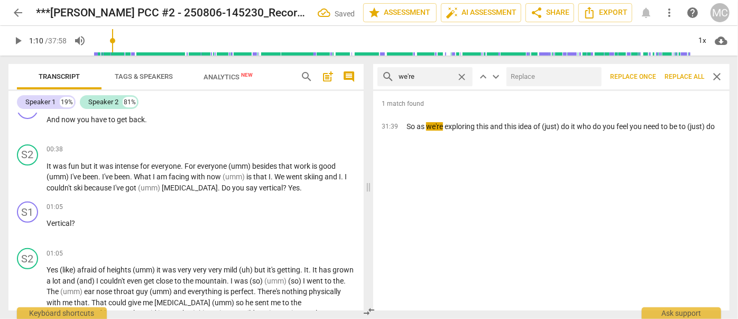
click at [572, 78] on input "text" at bounding box center [552, 76] width 91 height 17
click at [682, 73] on span "Replace all" at bounding box center [685, 76] width 40 height 9
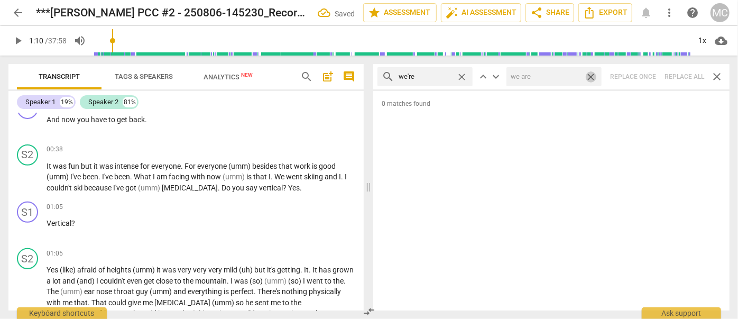
drag, startPoint x: 592, startPoint y: 73, endPoint x: 464, endPoint y: 69, distance: 128.6
click at [592, 73] on span "close" at bounding box center [590, 76] width 11 height 11
click at [461, 75] on span "close" at bounding box center [461, 76] width 11 height 11
click at [435, 80] on input "text" at bounding box center [434, 76] width 70 height 17
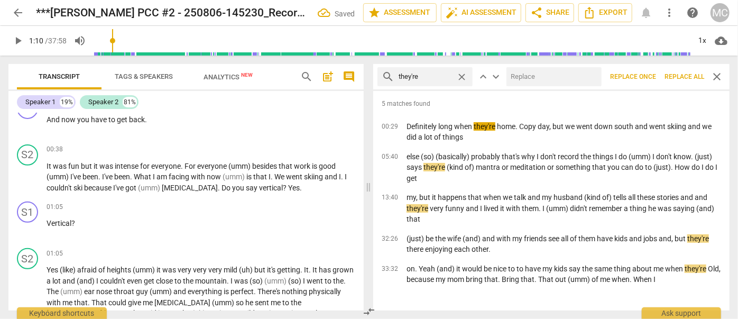
click at [537, 78] on input "text" at bounding box center [552, 76] width 91 height 17
click at [678, 73] on span "Replace all" at bounding box center [685, 76] width 40 height 9
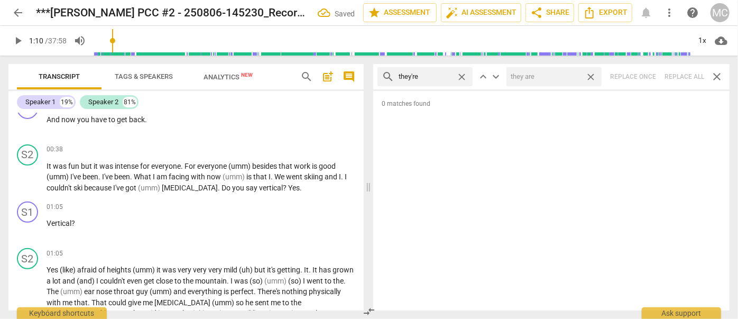
click at [591, 76] on span "close" at bounding box center [590, 76] width 11 height 11
click at [461, 76] on span "close" at bounding box center [461, 76] width 11 height 11
click at [441, 78] on input "text" at bounding box center [434, 76] width 70 height 17
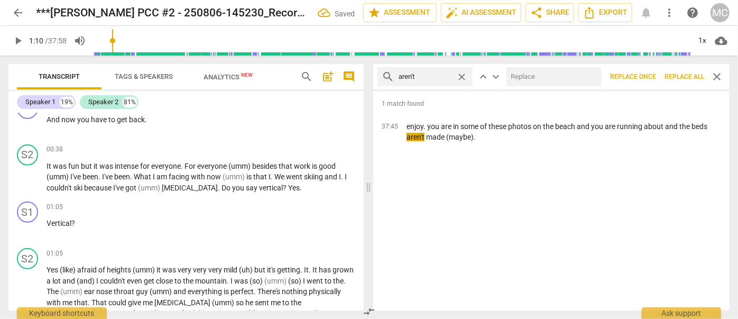
click at [539, 77] on input "text" at bounding box center [552, 76] width 91 height 17
click at [680, 74] on span "Replace all" at bounding box center [685, 76] width 40 height 9
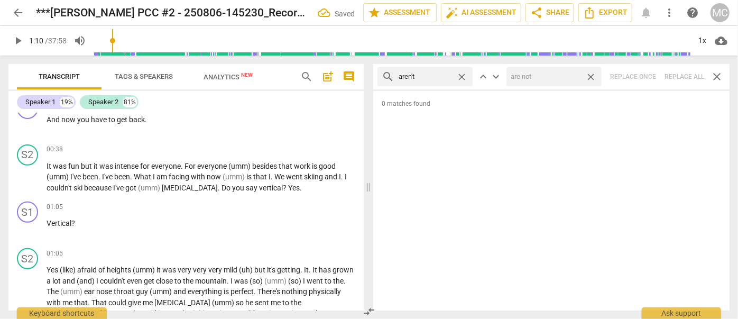
click at [591, 73] on span "close" at bounding box center [590, 76] width 11 height 11
click at [464, 74] on span "close" at bounding box center [461, 76] width 11 height 11
click at [448, 74] on input "text" at bounding box center [434, 76] width 70 height 17
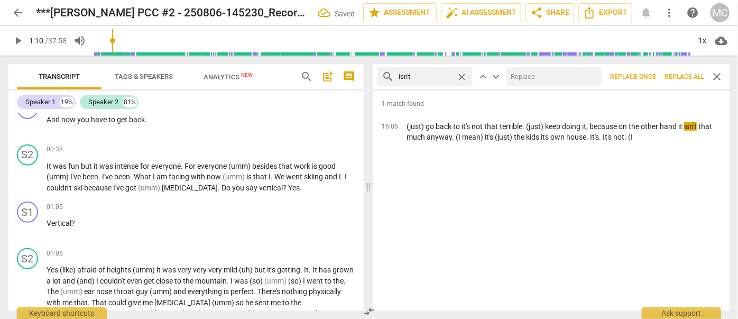
click at [536, 74] on input "text" at bounding box center [552, 76] width 91 height 17
click at [682, 73] on span "Replace all" at bounding box center [685, 76] width 40 height 9
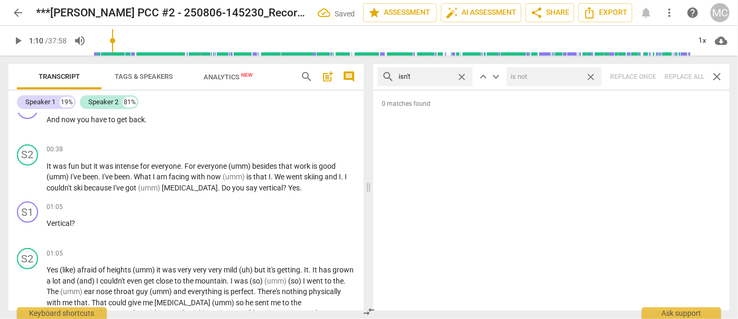
click at [592, 75] on span "close" at bounding box center [590, 76] width 11 height 11
click at [462, 73] on span "close" at bounding box center [461, 76] width 11 height 11
click at [423, 81] on input "text" at bounding box center [434, 76] width 70 height 17
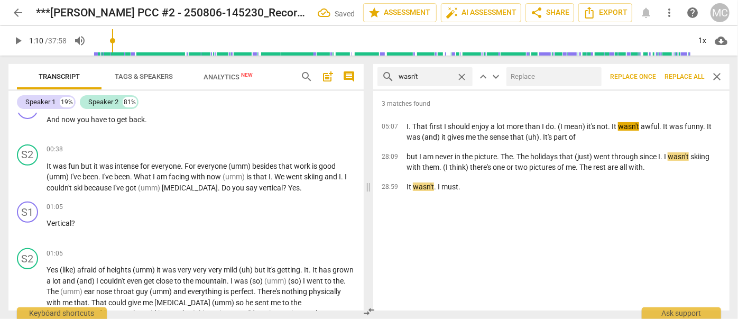
click at [516, 74] on input "text" at bounding box center [552, 76] width 91 height 17
click at [681, 73] on span "Replace all" at bounding box center [685, 76] width 40 height 9
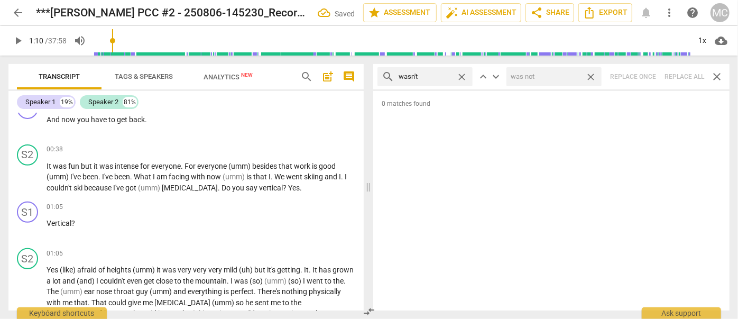
click at [591, 73] on span "close" at bounding box center [590, 76] width 11 height 11
click at [465, 74] on span "close" at bounding box center [461, 76] width 11 height 11
click at [455, 76] on input "text" at bounding box center [434, 76] width 70 height 17
click at [684, 74] on div "search weren't close keyboard_arrow_up keyboard_arrow_down Replace once Replace…" at bounding box center [551, 76] width 356 height 25
click at [462, 77] on span "close" at bounding box center [461, 76] width 11 height 11
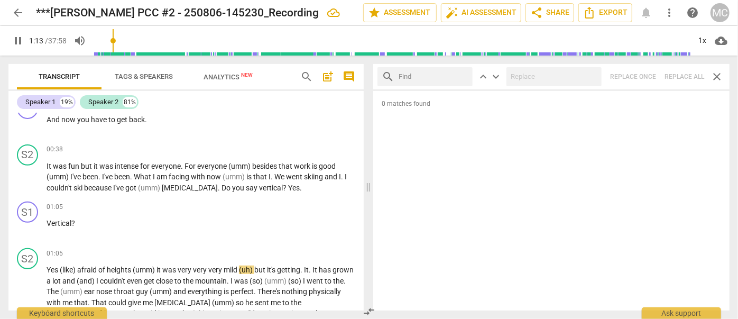
click at [434, 73] on input "text" at bounding box center [434, 76] width 70 height 17
click at [681, 76] on div "search haven't close keyboard_arrow_up keyboard_arrow_down Replace once Replace…" at bounding box center [551, 76] width 356 height 25
click at [463, 75] on span "close" at bounding box center [461, 76] width 11 height 11
click at [448, 75] on input "text" at bounding box center [434, 76] width 70 height 17
click at [677, 74] on div "search hasn't close keyboard_arrow_up keyboard_arrow_down Replace once Replace …" at bounding box center [551, 76] width 356 height 25
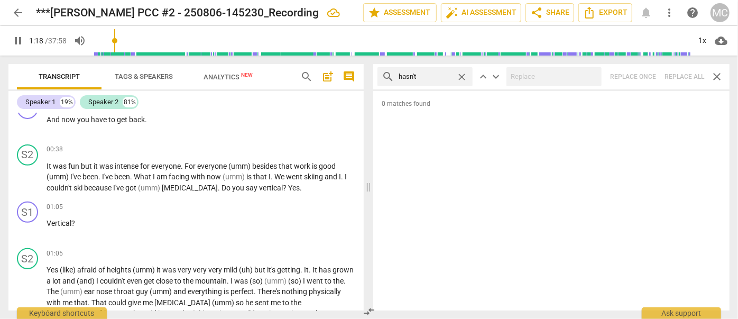
click at [462, 74] on span "close" at bounding box center [461, 76] width 11 height 11
click at [432, 74] on input "text" at bounding box center [434, 76] width 70 height 17
click at [679, 77] on div "search hadn't close keyboard_arrow_up keyboard_arrow_down Replace once Replace …" at bounding box center [551, 76] width 356 height 25
click at [462, 74] on span "close" at bounding box center [461, 76] width 11 height 11
click at [433, 77] on input "text" at bounding box center [434, 76] width 70 height 17
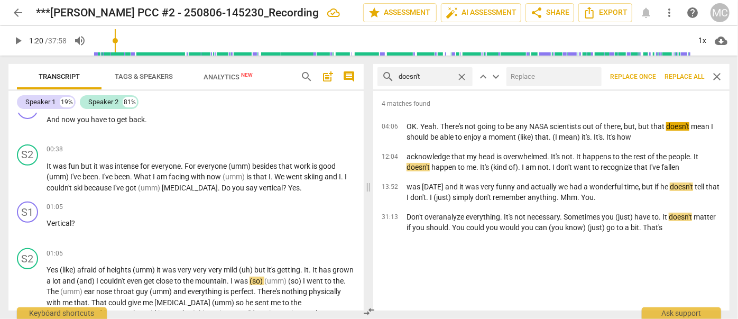
click at [556, 66] on div "search doesn't close keyboard_arrow_up keyboard_arrow_down Replace once Replace…" at bounding box center [551, 76] width 356 height 25
click at [552, 75] on input "text" at bounding box center [552, 76] width 91 height 17
click at [677, 74] on span "Replace all" at bounding box center [685, 76] width 40 height 9
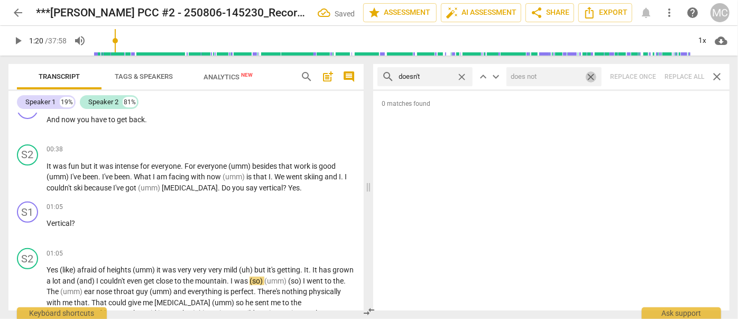
click at [593, 74] on span "close" at bounding box center [590, 76] width 11 height 11
click at [462, 76] on span "close" at bounding box center [461, 76] width 11 height 11
click at [430, 77] on input "text" at bounding box center [434, 76] width 70 height 17
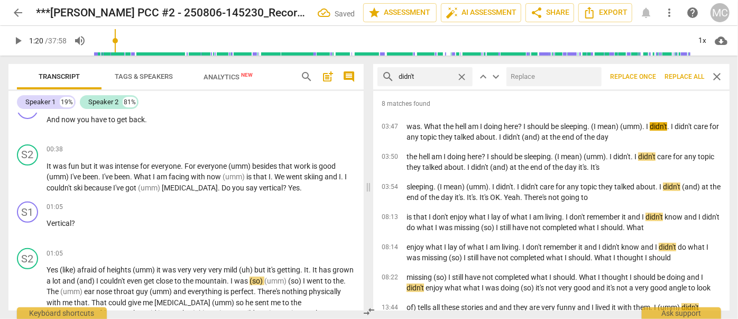
click at [560, 67] on div at bounding box center [554, 76] width 95 height 19
click at [553, 76] on input "text" at bounding box center [552, 76] width 91 height 17
click at [688, 71] on button "Replace all" at bounding box center [685, 76] width 48 height 19
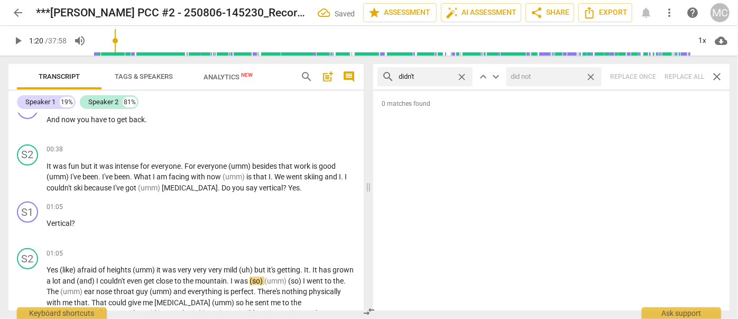
click at [595, 76] on span "close" at bounding box center [590, 76] width 11 height 11
click at [465, 73] on span "close" at bounding box center [461, 76] width 11 height 11
click at [434, 76] on input "text" at bounding box center [434, 76] width 70 height 17
click at [678, 73] on div "search wouldn't close keyboard_arrow_up keyboard_arrow_down Replace once Replac…" at bounding box center [551, 76] width 356 height 25
drag, startPoint x: 465, startPoint y: 75, endPoint x: 450, endPoint y: 77, distance: 15.5
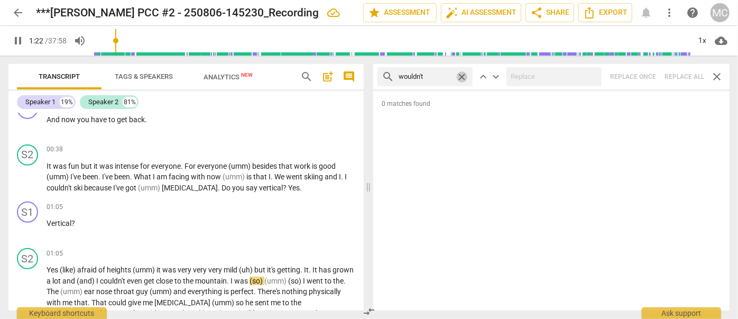
click at [465, 75] on span "close" at bounding box center [461, 76] width 11 height 11
click at [444, 77] on input "text" at bounding box center [434, 76] width 70 height 17
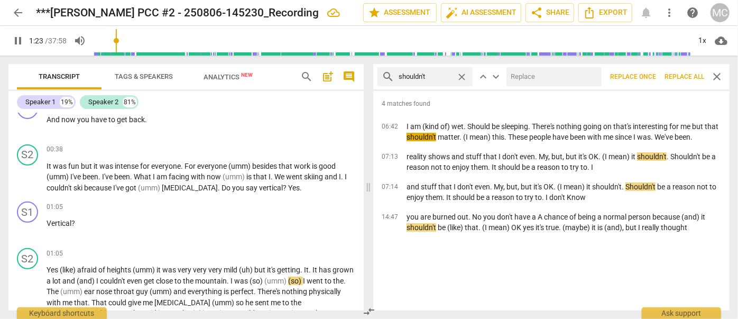
click at [533, 76] on input "text" at bounding box center [552, 76] width 91 height 17
click at [681, 73] on span "Replace all" at bounding box center [685, 76] width 40 height 9
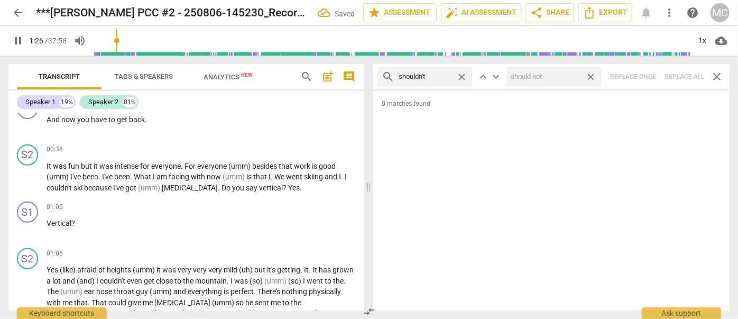
click at [592, 74] on span "close" at bounding box center [590, 76] width 11 height 11
click at [461, 75] on span "close" at bounding box center [461, 76] width 11 height 11
click at [441, 76] on input "text" at bounding box center [434, 76] width 70 height 17
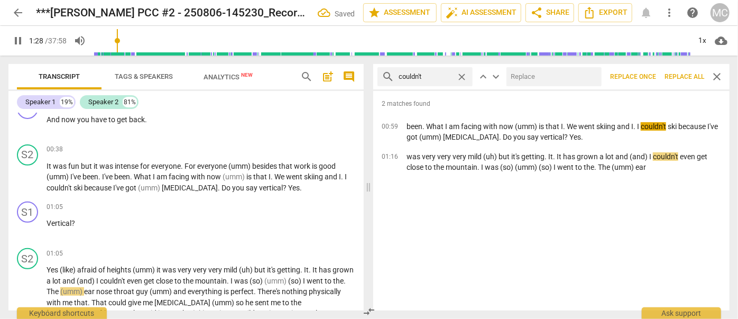
click at [540, 77] on input "text" at bounding box center [552, 76] width 91 height 17
click at [677, 73] on span "Replace all" at bounding box center [685, 76] width 40 height 9
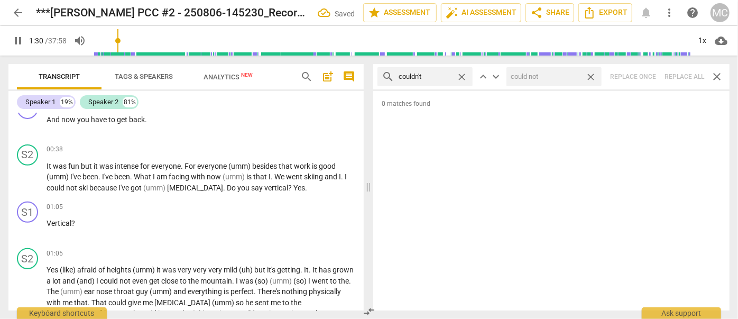
click at [591, 74] on span "close" at bounding box center [590, 76] width 11 height 11
drag, startPoint x: 462, startPoint y: 76, endPoint x: 439, endPoint y: 77, distance: 22.8
click at [462, 76] on span "close" at bounding box center [461, 76] width 11 height 11
click at [430, 75] on input "text" at bounding box center [434, 76] width 70 height 17
click at [684, 70] on div "search won't close keyboard_arrow_up keyboard_arrow_down Replace once Replace a…" at bounding box center [551, 76] width 356 height 25
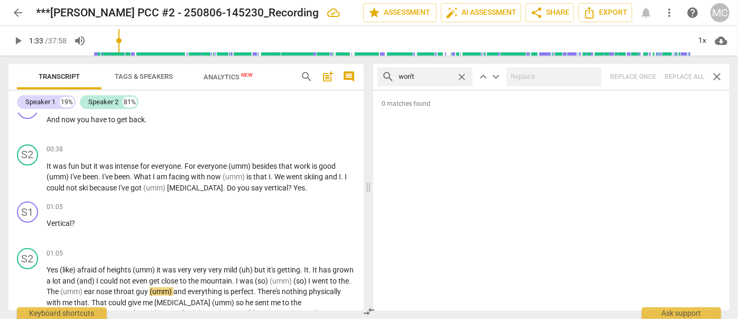
click at [464, 77] on span "close" at bounding box center [461, 76] width 11 height 11
click at [424, 77] on input "text" at bounding box center [434, 76] width 70 height 17
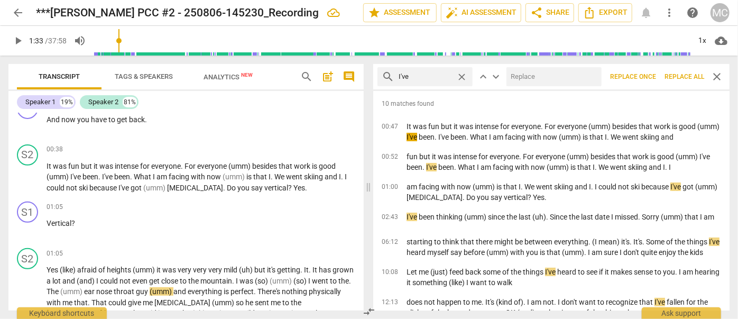
click at [551, 84] on input "text" at bounding box center [552, 76] width 91 height 17
drag, startPoint x: 676, startPoint y: 72, endPoint x: 589, endPoint y: 74, distance: 86.7
click at [676, 72] on span "Replace all" at bounding box center [685, 76] width 40 height 9
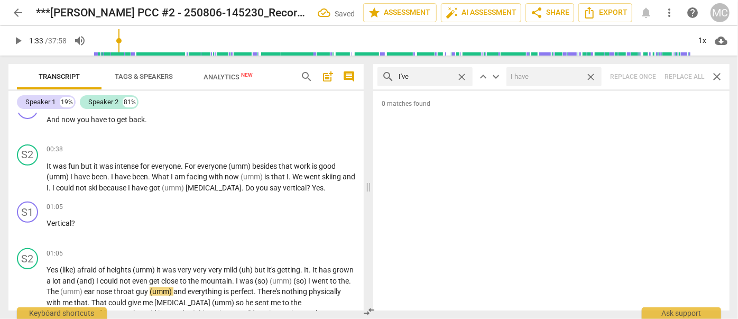
click at [592, 75] on span "close" at bounding box center [590, 76] width 11 height 11
click at [462, 76] on span "close" at bounding box center [461, 76] width 11 height 11
click at [442, 76] on input "text" at bounding box center [425, 76] width 53 height 17
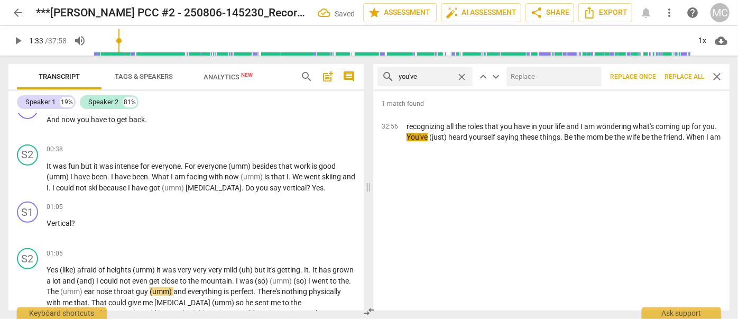
click at [560, 84] on input "text" at bounding box center [552, 76] width 91 height 17
click at [681, 72] on span "Replace all" at bounding box center [685, 76] width 40 height 9
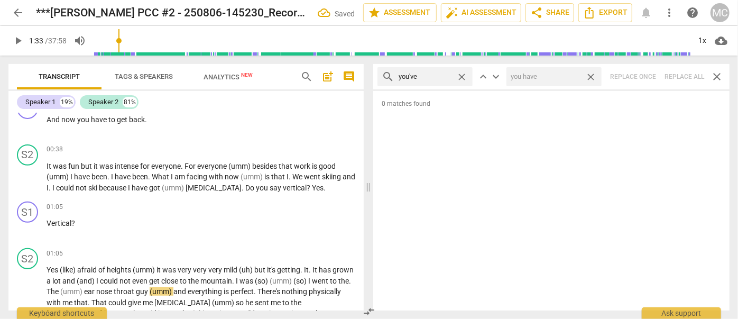
click at [593, 74] on span "close" at bounding box center [590, 76] width 11 height 11
click at [462, 75] on span "close" at bounding box center [461, 76] width 11 height 11
click at [430, 81] on input "text" at bounding box center [434, 76] width 70 height 17
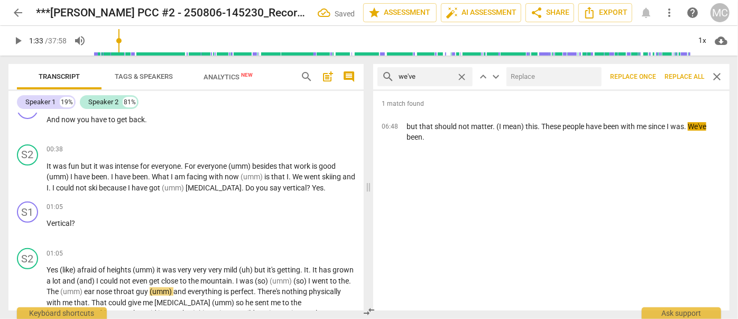
click at [528, 74] on input "text" at bounding box center [552, 76] width 91 height 17
click at [678, 77] on span "Replace all" at bounding box center [685, 76] width 40 height 9
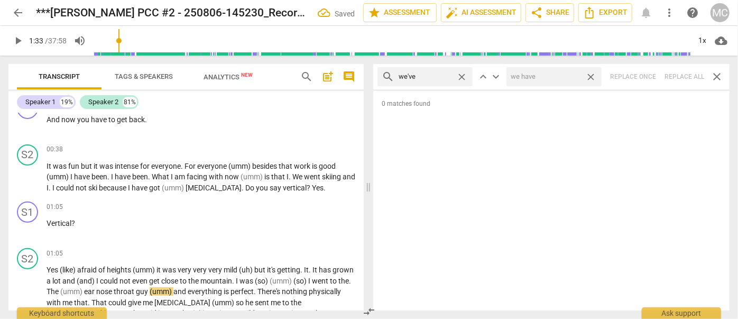
click at [589, 76] on span "close" at bounding box center [590, 76] width 11 height 11
click at [462, 75] on span "close" at bounding box center [461, 76] width 11 height 11
click at [413, 77] on input "text" at bounding box center [434, 76] width 70 height 17
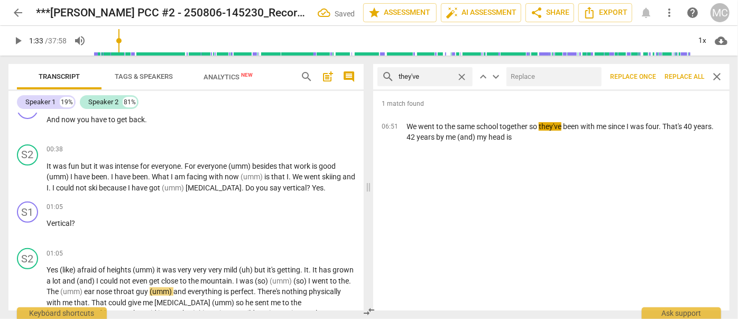
click at [568, 74] on input "text" at bounding box center [552, 76] width 91 height 17
click at [679, 76] on span "Replace all" at bounding box center [685, 76] width 40 height 9
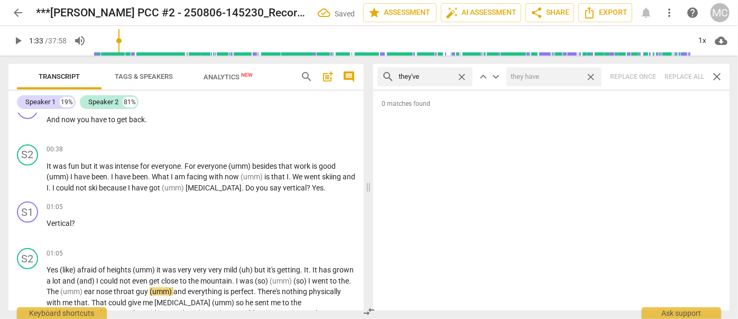
click at [591, 78] on span "close" at bounding box center [590, 76] width 11 height 11
click at [460, 76] on span "close" at bounding box center [461, 76] width 11 height 11
click at [427, 78] on input "text" at bounding box center [434, 76] width 70 height 17
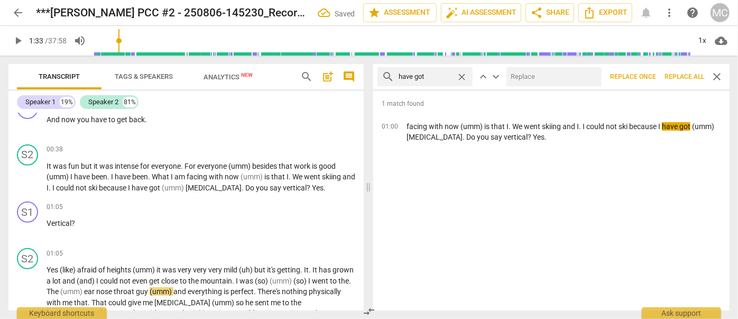
click at [548, 80] on input "text" at bounding box center [552, 76] width 91 height 17
click at [686, 70] on button "Replace all" at bounding box center [685, 76] width 48 height 19
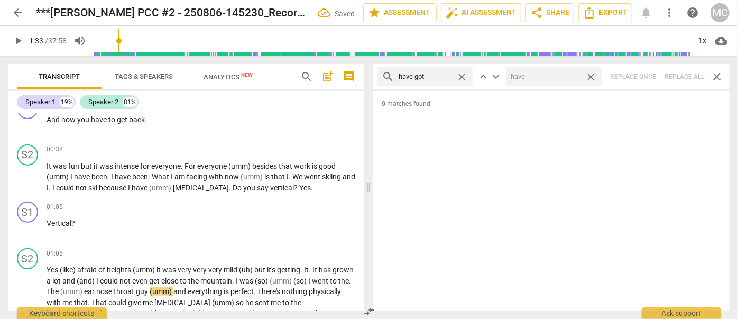
drag, startPoint x: 590, startPoint y: 77, endPoint x: 534, endPoint y: 82, distance: 55.8
click at [590, 77] on span "close" at bounding box center [590, 76] width 11 height 11
click at [463, 75] on span "close" at bounding box center [461, 76] width 11 height 11
drag, startPoint x: 445, startPoint y: 76, endPoint x: 452, endPoint y: 70, distance: 8.6
click at [445, 76] on input "text" at bounding box center [434, 76] width 70 height 17
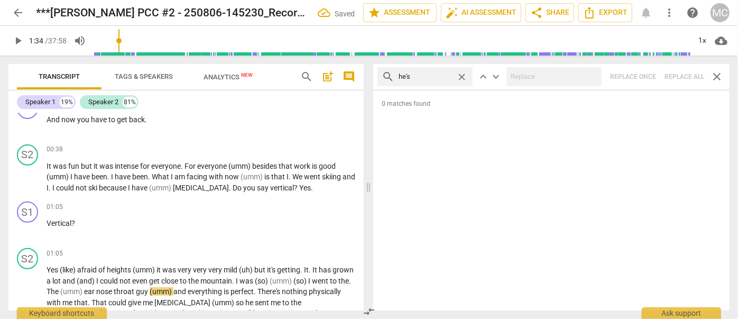
click at [674, 75] on div "search he's close keyboard_arrow_up keyboard_arrow_down Replace once Replace al…" at bounding box center [551, 76] width 356 height 25
click at [464, 74] on span "close" at bounding box center [461, 76] width 11 height 11
click at [447, 75] on input "text" at bounding box center [434, 76] width 70 height 17
click at [681, 72] on div "search she's close keyboard_arrow_up keyboard_arrow_down Replace once Replace a…" at bounding box center [551, 76] width 356 height 25
click at [461, 76] on span "close" at bounding box center [461, 76] width 11 height 11
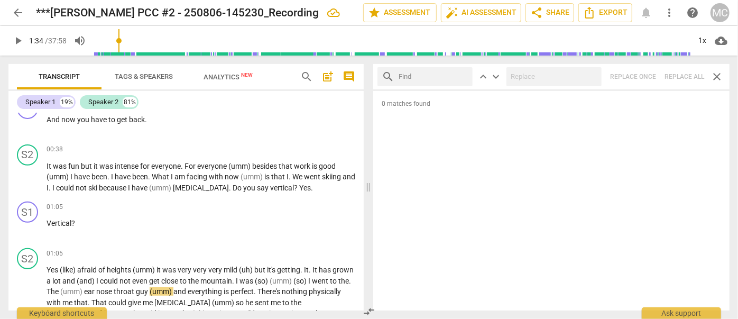
click at [444, 75] on input "text" at bounding box center [434, 76] width 70 height 17
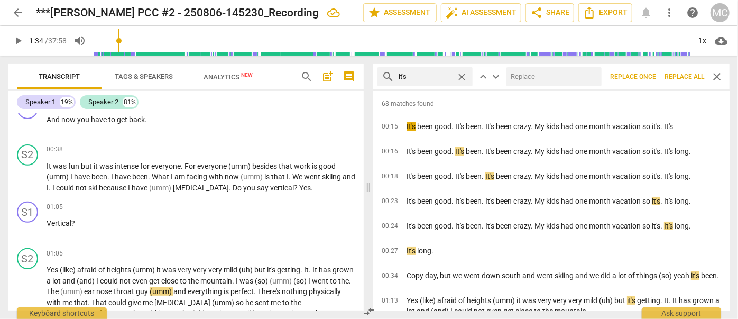
click at [526, 70] on input "text" at bounding box center [552, 76] width 91 height 17
click at [675, 77] on span "Replace all" at bounding box center [685, 76] width 40 height 9
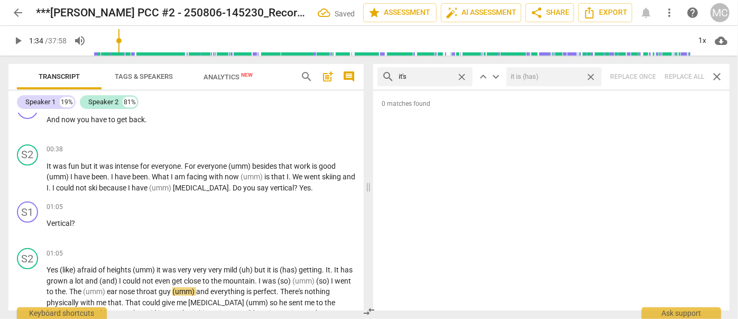
scroll to position [218, 0]
click at [593, 76] on span "close" at bounding box center [590, 76] width 11 height 11
click at [462, 73] on span "close" at bounding box center [461, 76] width 11 height 11
click at [436, 76] on input "text" at bounding box center [434, 76] width 70 height 17
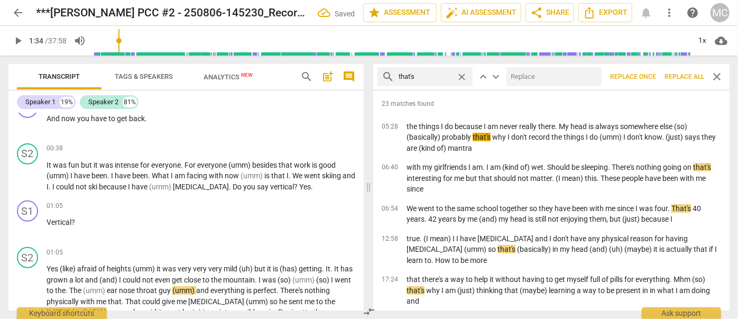
click at [536, 76] on input "text" at bounding box center [552, 76] width 91 height 17
click at [691, 75] on span "Replace all" at bounding box center [685, 76] width 40 height 9
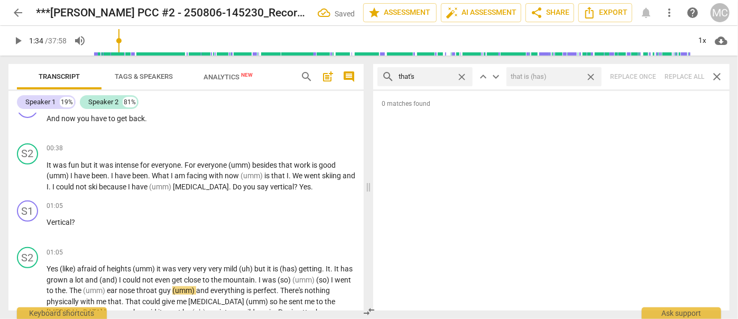
click at [592, 73] on span "close" at bounding box center [590, 76] width 11 height 11
click at [460, 74] on span "close" at bounding box center [461, 76] width 11 height 11
click at [438, 76] on input "text" at bounding box center [434, 76] width 70 height 17
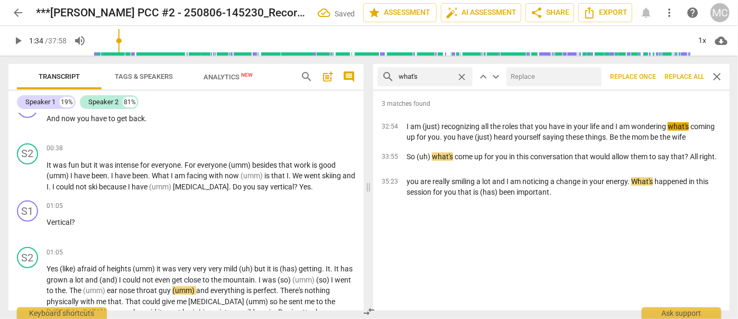
click at [541, 80] on input "text" at bounding box center [552, 76] width 91 height 17
click at [693, 74] on span "Replace all" at bounding box center [685, 76] width 40 height 9
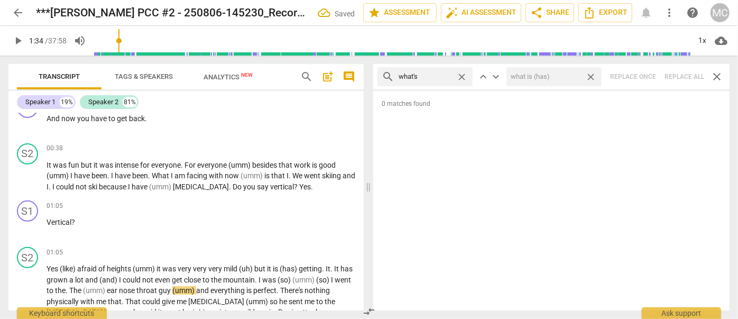
click at [590, 74] on span "close" at bounding box center [590, 76] width 11 height 11
click at [461, 76] on span "close" at bounding box center [461, 76] width 11 height 11
click at [445, 75] on input "text" at bounding box center [434, 76] width 70 height 17
click at [680, 75] on div "search where's close keyboard_arrow_up keyboard_arrow_down Replace once Replace…" at bounding box center [551, 76] width 356 height 25
click at [462, 75] on span "close" at bounding box center [461, 76] width 11 height 11
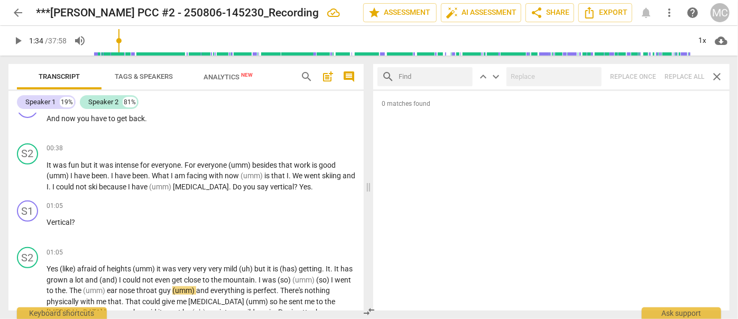
click at [436, 77] on input "text" at bounding box center [434, 76] width 70 height 17
click at [685, 76] on div "search who's close keyboard_arrow_up keyboard_arrow_down Replace once Replace a…" at bounding box center [551, 76] width 356 height 25
click at [463, 74] on span "close" at bounding box center [461, 76] width 11 height 11
click at [438, 75] on input "text" at bounding box center [434, 76] width 70 height 17
click at [678, 80] on div "search when's close keyboard_arrow_up keyboard_arrow_down Replace once Replace …" at bounding box center [551, 76] width 356 height 25
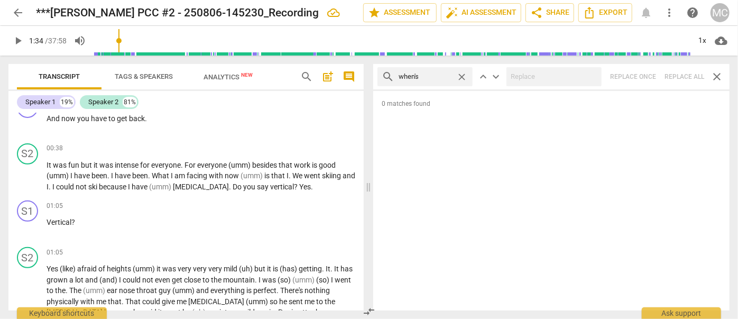
click at [462, 74] on span "close" at bounding box center [461, 76] width 11 height 11
click at [436, 75] on input "text" at bounding box center [434, 76] width 70 height 17
click at [680, 73] on div "search how's close keyboard_arrow_up keyboard_arrow_down Replace once Replace a…" at bounding box center [551, 76] width 356 height 25
click at [464, 76] on span "close" at bounding box center [461, 76] width 11 height 11
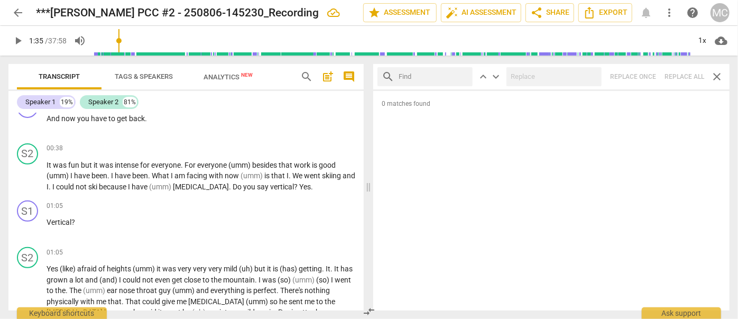
click at [444, 76] on input "text" at bounding box center [434, 76] width 70 height 17
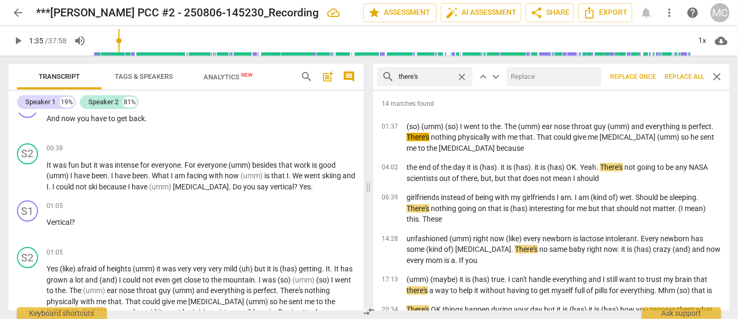
click at [554, 76] on input "text" at bounding box center [552, 76] width 91 height 17
click at [679, 73] on span "Replace all" at bounding box center [685, 76] width 40 height 9
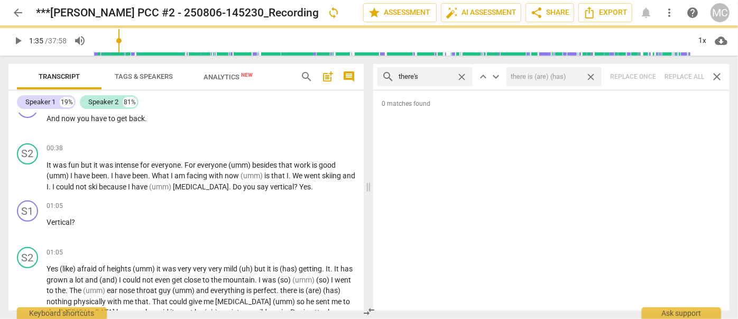
click at [594, 77] on span "close" at bounding box center [590, 76] width 11 height 11
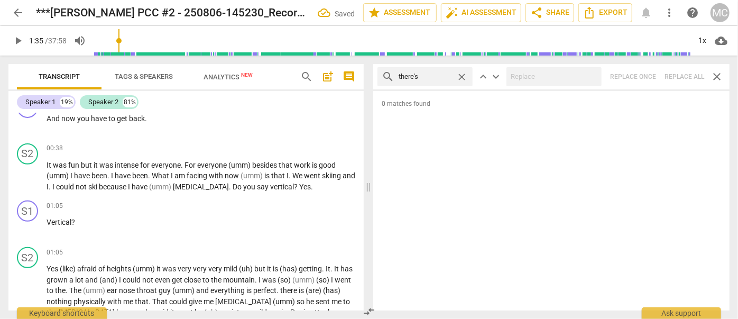
click at [464, 76] on span "close" at bounding box center [461, 76] width 11 height 11
click at [438, 77] on input "text" at bounding box center [434, 76] width 70 height 17
click at [680, 77] on div "search here's close keyboard_arrow_up keyboard_arrow_down Replace once Replace …" at bounding box center [551, 76] width 356 height 25
click at [459, 75] on span "close" at bounding box center [461, 76] width 11 height 11
click at [425, 76] on input "text" at bounding box center [434, 76] width 70 height 17
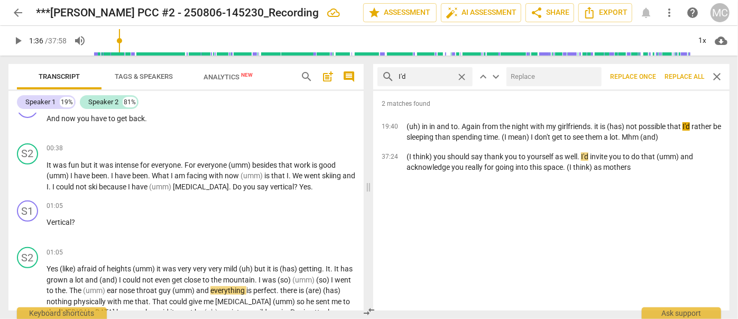
click at [531, 80] on input "text" at bounding box center [552, 76] width 91 height 17
click at [679, 75] on span "Replace all" at bounding box center [685, 76] width 40 height 9
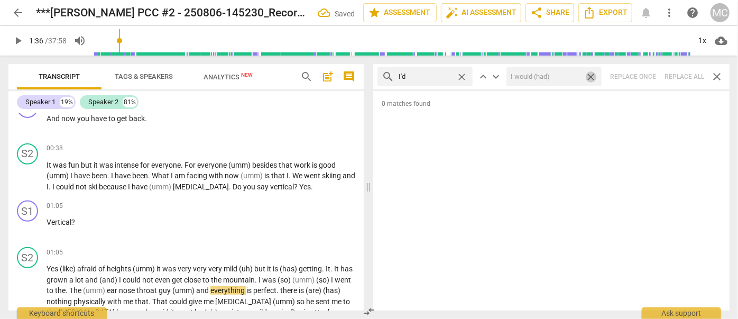
click at [593, 74] on span "close" at bounding box center [590, 76] width 11 height 11
click at [463, 76] on span "close" at bounding box center [461, 76] width 11 height 11
click at [436, 77] on input "text" at bounding box center [434, 76] width 70 height 17
click at [680, 74] on div "search you'd close keyboard_arrow_up keyboard_arrow_down Replace once Replace a…" at bounding box center [551, 76] width 356 height 25
click at [462, 77] on span "close" at bounding box center [461, 76] width 11 height 11
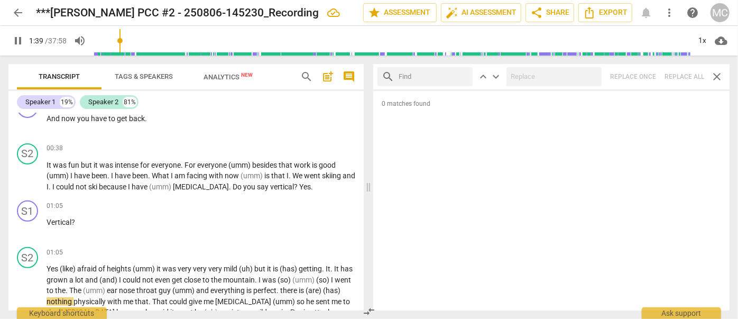
click at [424, 76] on input "text" at bounding box center [434, 76] width 70 height 17
click at [680, 76] on div "search he'd close keyboard_arrow_up keyboard_arrow_down Replace once Replace al…" at bounding box center [551, 76] width 356 height 25
click at [461, 73] on span "close" at bounding box center [461, 76] width 11 height 11
click at [430, 76] on input "text" at bounding box center [434, 76] width 70 height 17
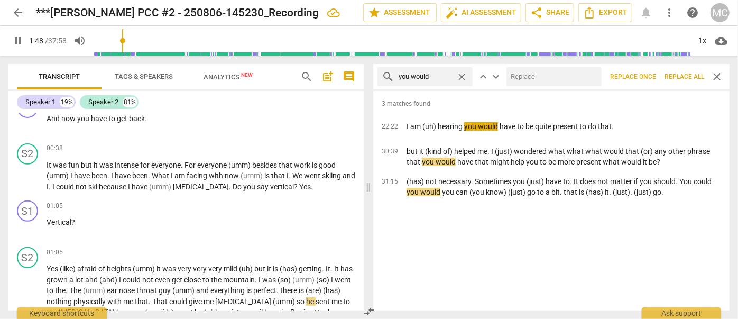
click at [526, 79] on input "text" at bounding box center [552, 76] width 91 height 17
click at [682, 74] on span "Replace all" at bounding box center [685, 76] width 40 height 9
click at [590, 73] on span "close" at bounding box center [590, 76] width 11 height 11
click at [460, 75] on span "close" at bounding box center [461, 76] width 11 height 11
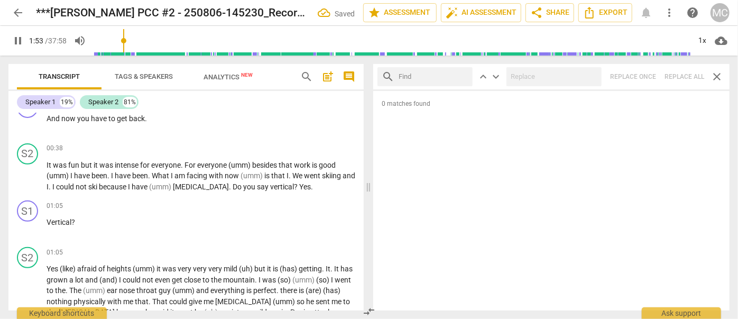
click at [435, 75] on input "text" at bounding box center [434, 76] width 70 height 17
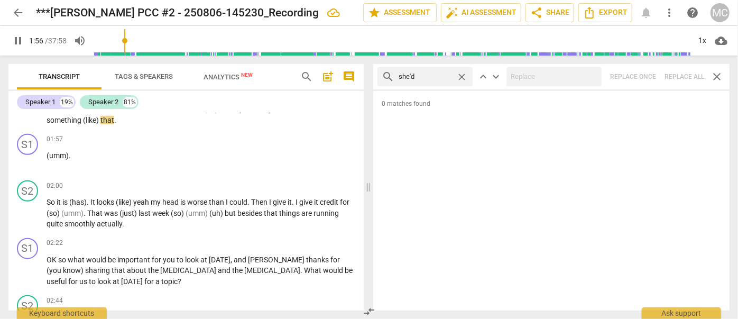
click at [679, 70] on div "search she'd close keyboard_arrow_up keyboard_arrow_down Replace once Replace a…" at bounding box center [551, 76] width 356 height 25
click at [463, 76] on span "close" at bounding box center [461, 76] width 11 height 11
click at [442, 78] on input "text" at bounding box center [434, 76] width 70 height 17
click at [685, 80] on div "search it'd close keyboard_arrow_up keyboard_arrow_down Replace once Replace al…" at bounding box center [551, 76] width 356 height 25
click at [461, 75] on span "close" at bounding box center [461, 76] width 11 height 11
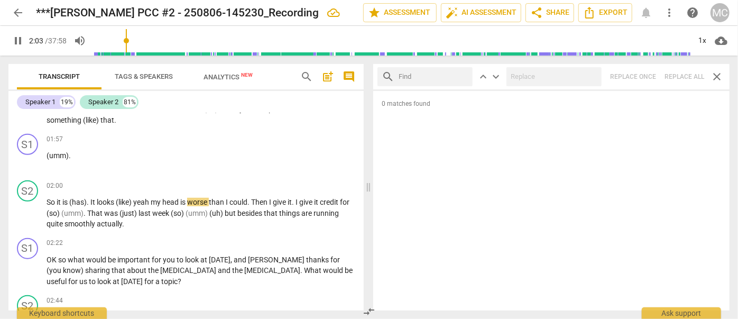
click at [428, 75] on input "text" at bounding box center [434, 76] width 70 height 17
click at [681, 78] on div "search we'd close keyboard_arrow_up keyboard_arrow_down Replace once Replace al…" at bounding box center [551, 76] width 356 height 25
drag, startPoint x: 462, startPoint y: 75, endPoint x: 448, endPoint y: 76, distance: 13.3
click at [461, 75] on span "close" at bounding box center [461, 76] width 11 height 11
click at [432, 77] on input "text" at bounding box center [434, 76] width 70 height 17
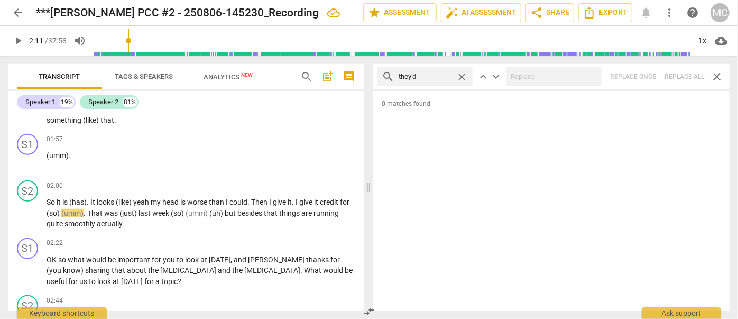
click at [681, 77] on div "search they'd close keyboard_arrow_up keyboard_arrow_down Replace once Replace …" at bounding box center [551, 76] width 356 height 25
click at [462, 76] on span "close" at bounding box center [461, 76] width 11 height 11
click at [20, 36] on span "play_arrow" at bounding box center [18, 40] width 13 height 13
click at [20, 14] on span "arrow_back" at bounding box center [18, 12] width 13 height 13
